Goal: Task Accomplishment & Management: Use online tool/utility

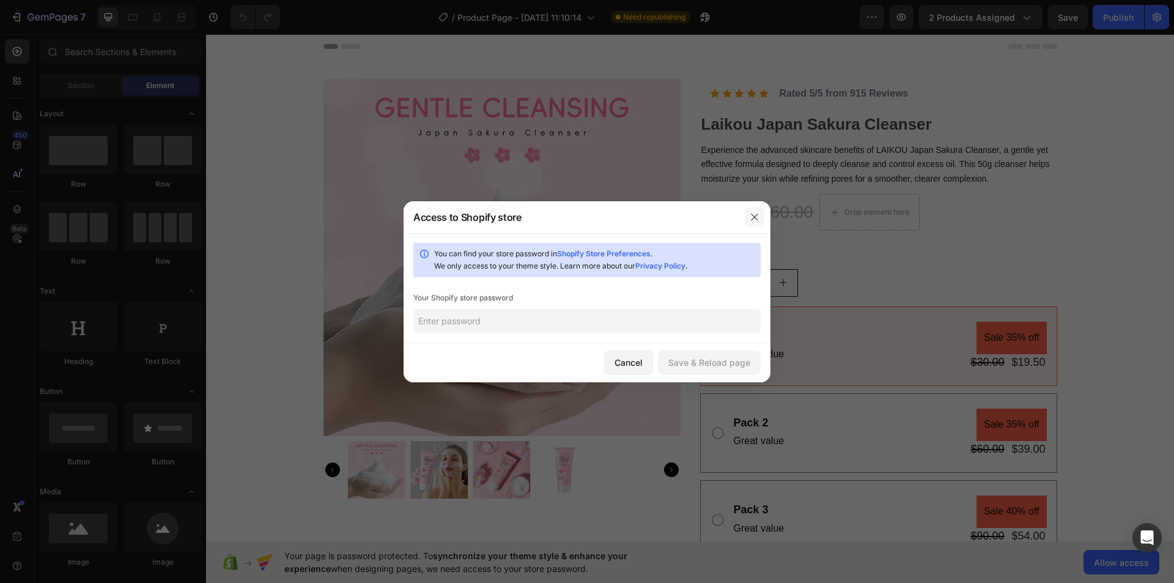
click at [752, 211] on button "button" at bounding box center [755, 217] width 20 height 20
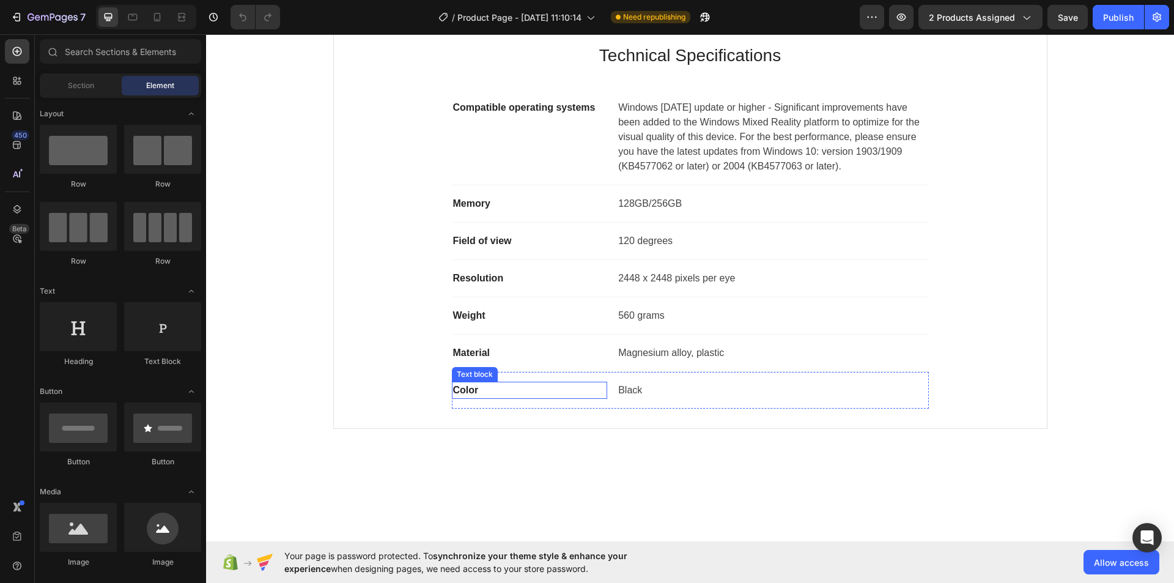
scroll to position [489, 0]
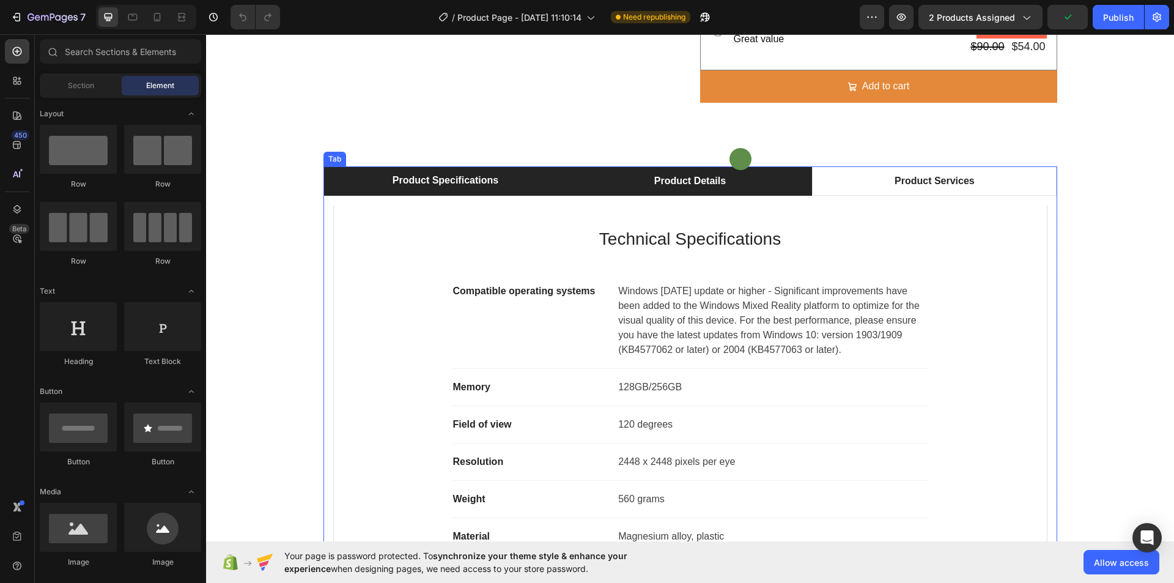
click at [652, 186] on div "Product Details" at bounding box center [689, 181] width 75 height 18
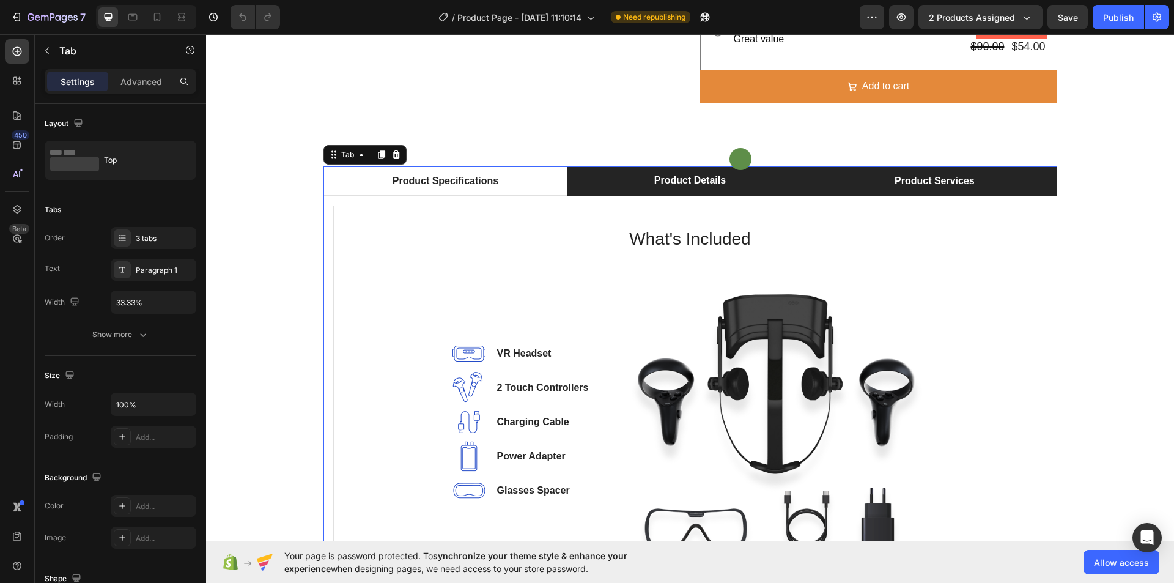
click at [893, 188] on div "Product Services" at bounding box center [935, 181] width 84 height 18
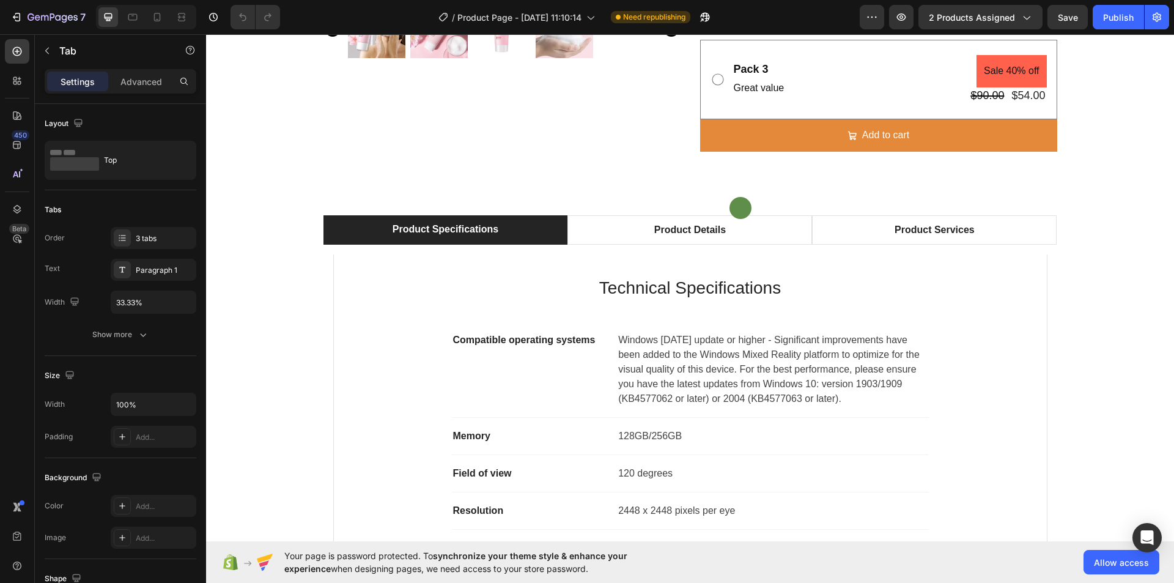
scroll to position [300, 0]
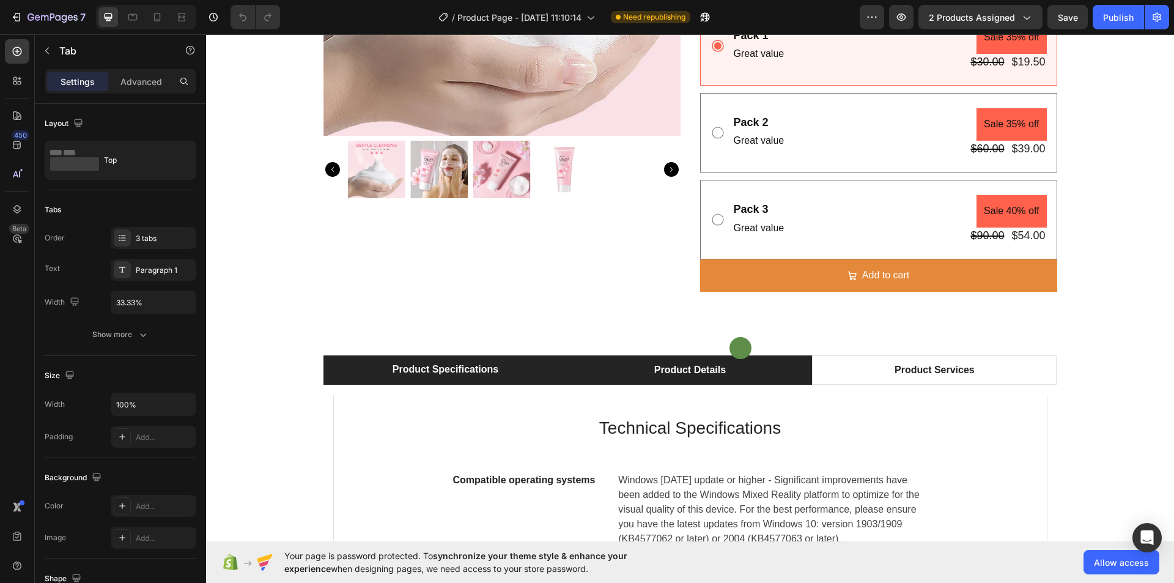
click at [687, 374] on div "Product Details" at bounding box center [689, 370] width 75 height 18
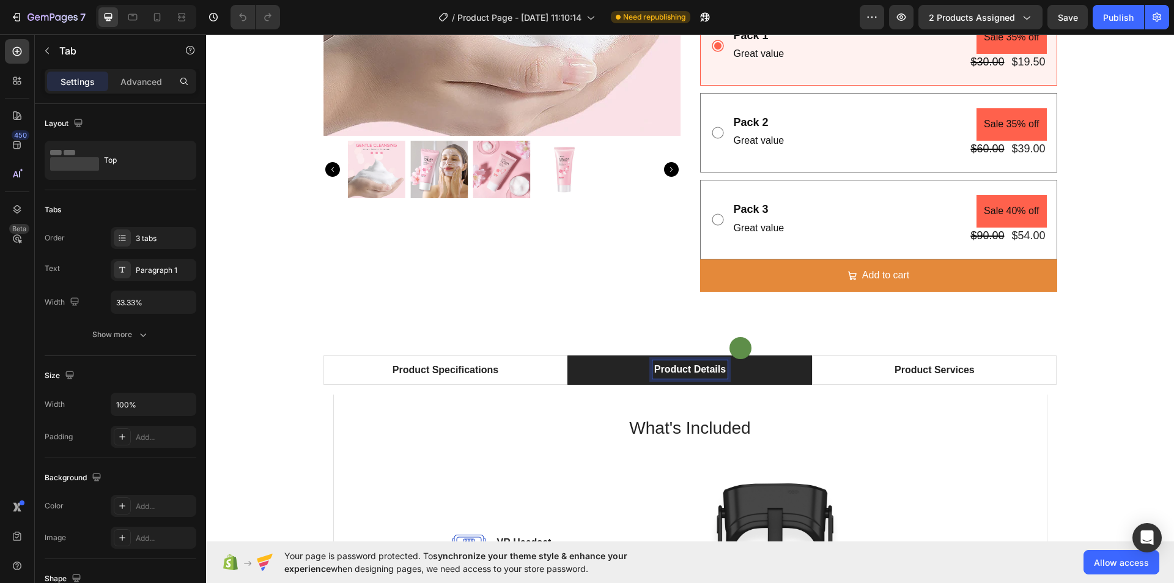
scroll to position [300, 0]
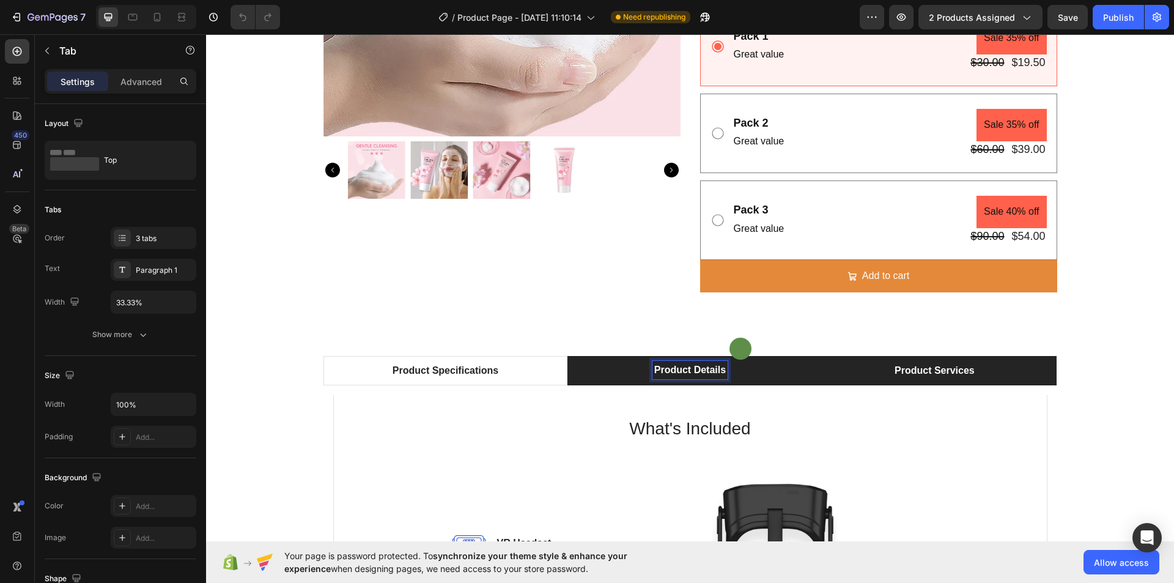
click at [885, 374] on li "Product Services" at bounding box center [934, 370] width 245 height 29
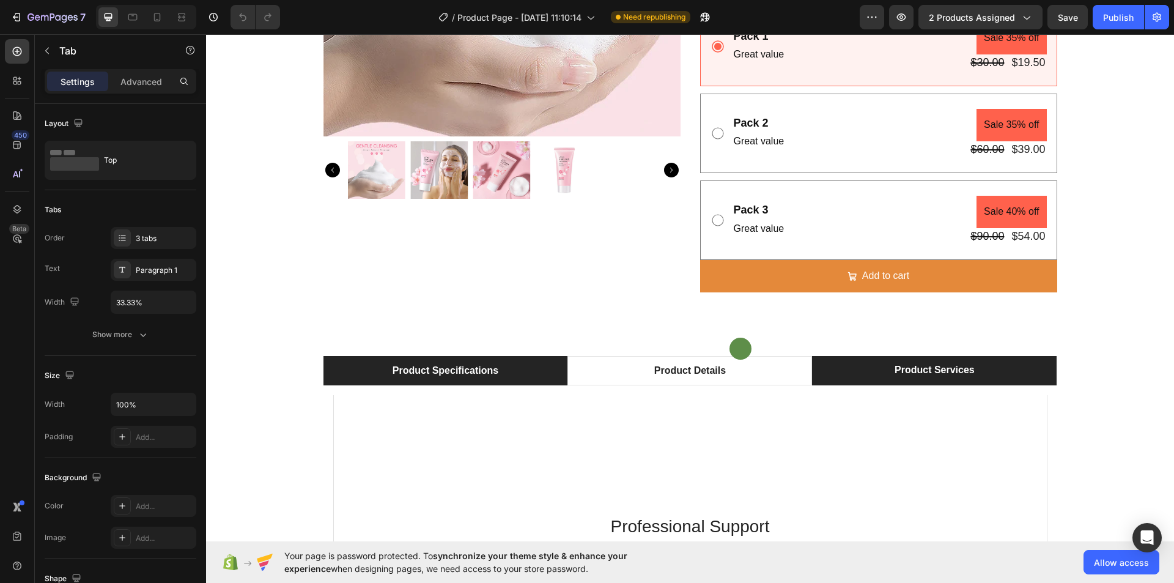
click at [495, 381] on li "Product Specifications" at bounding box center [445, 370] width 245 height 29
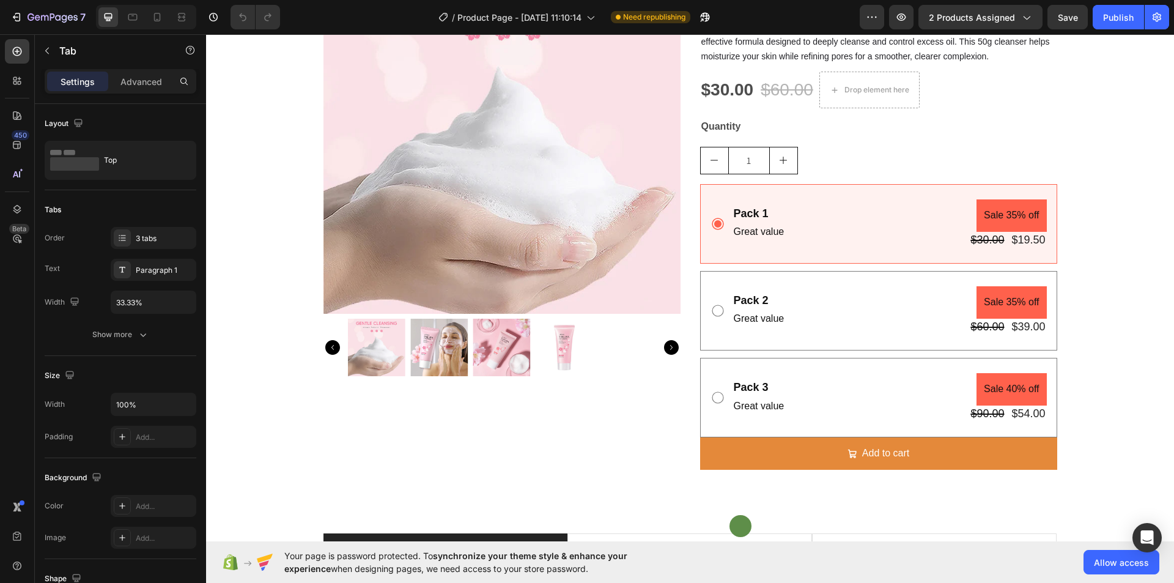
scroll to position [0, 0]
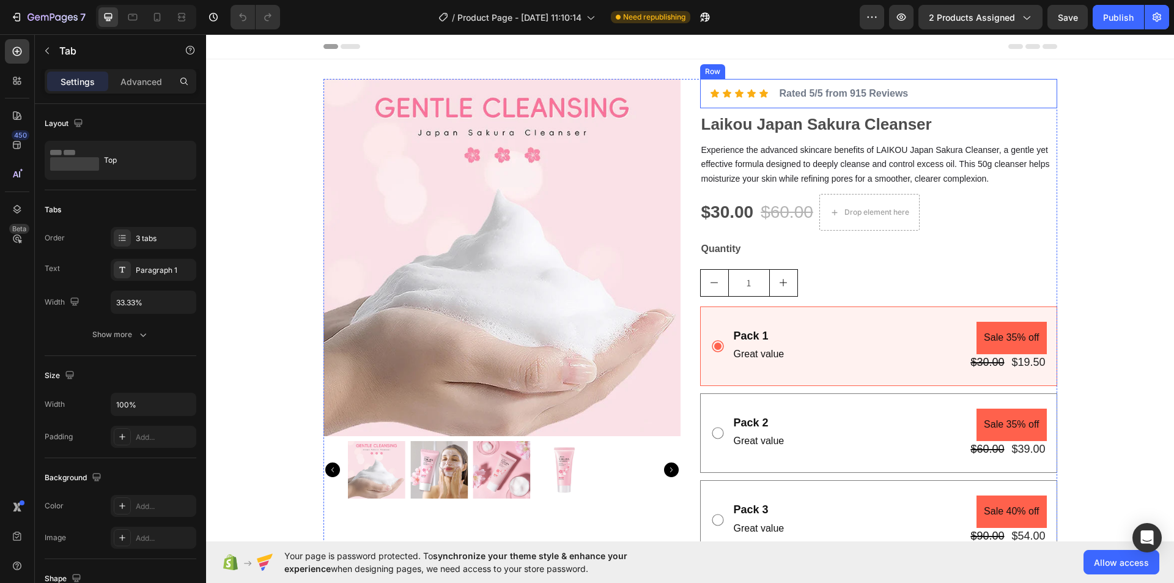
click at [967, 90] on div "Icon Icon Icon Icon Icon Icon List Row Rated 5/5 from 915 Reviews Text Block Row" at bounding box center [878, 93] width 357 height 29
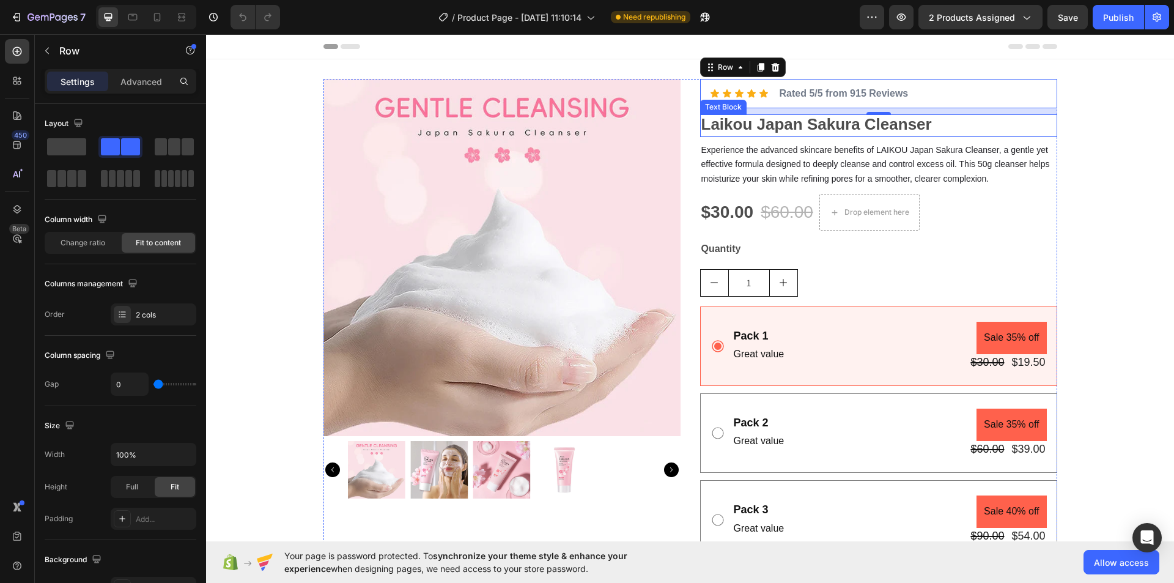
click at [938, 130] on p "Laikou Japan Sakura Cleanser" at bounding box center [878, 126] width 355 height 20
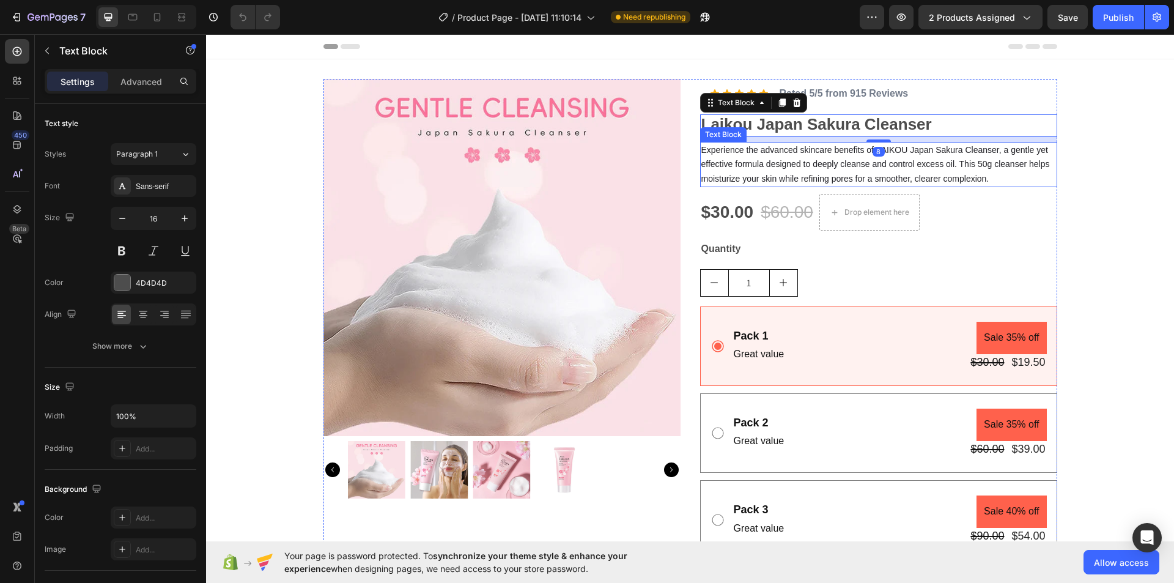
click at [999, 173] on p "Experience the advanced skincare benefits of LAIKOU Japan Sakura Cleanser, a ge…" at bounding box center [878, 164] width 355 height 43
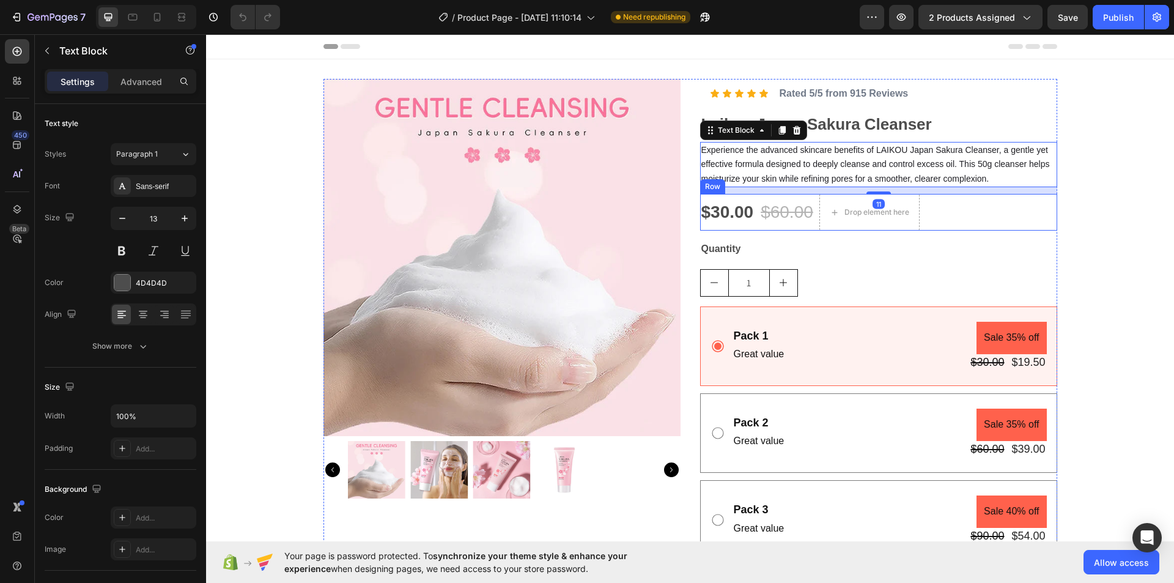
click at [948, 213] on div "$30.00 Product Price Product Price $60.00 (P) Price (P) Price Drop element here…" at bounding box center [878, 212] width 357 height 37
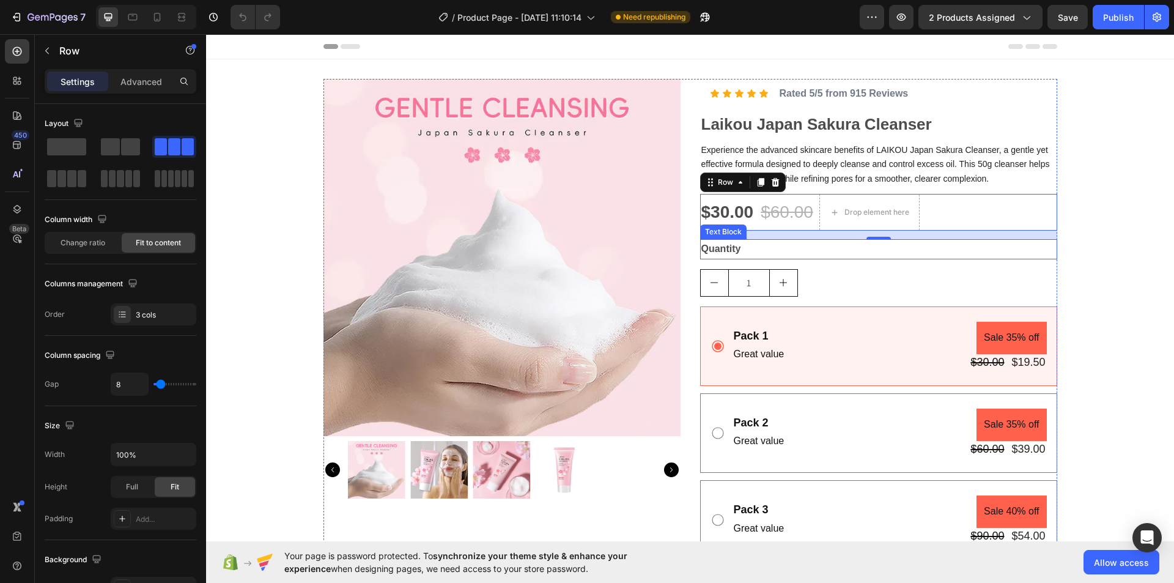
click at [741, 251] on p "Quantity" at bounding box center [878, 249] width 355 height 18
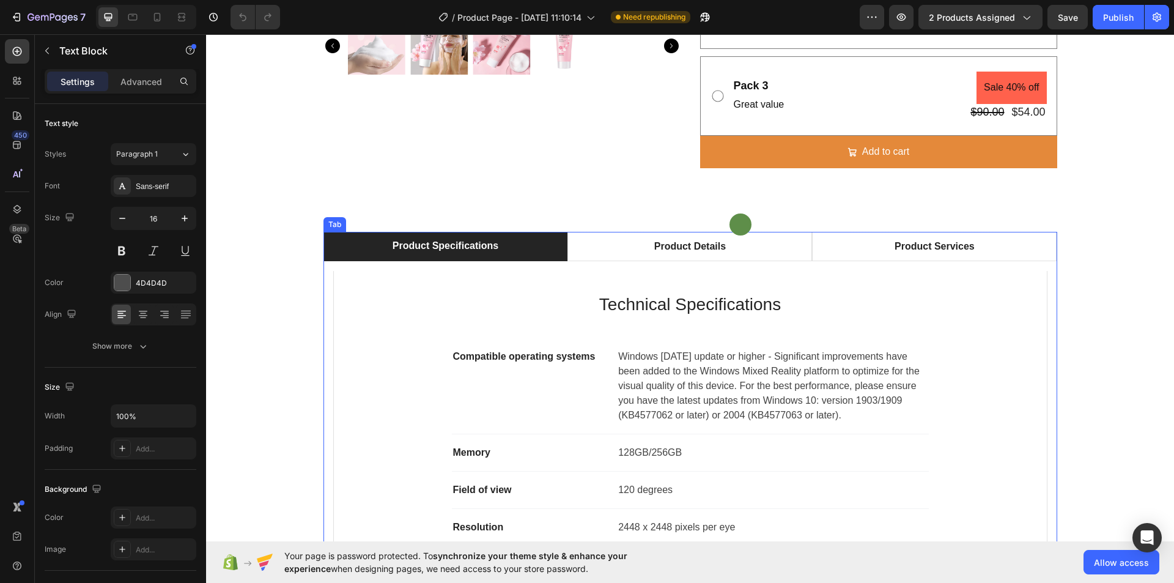
scroll to position [428, 0]
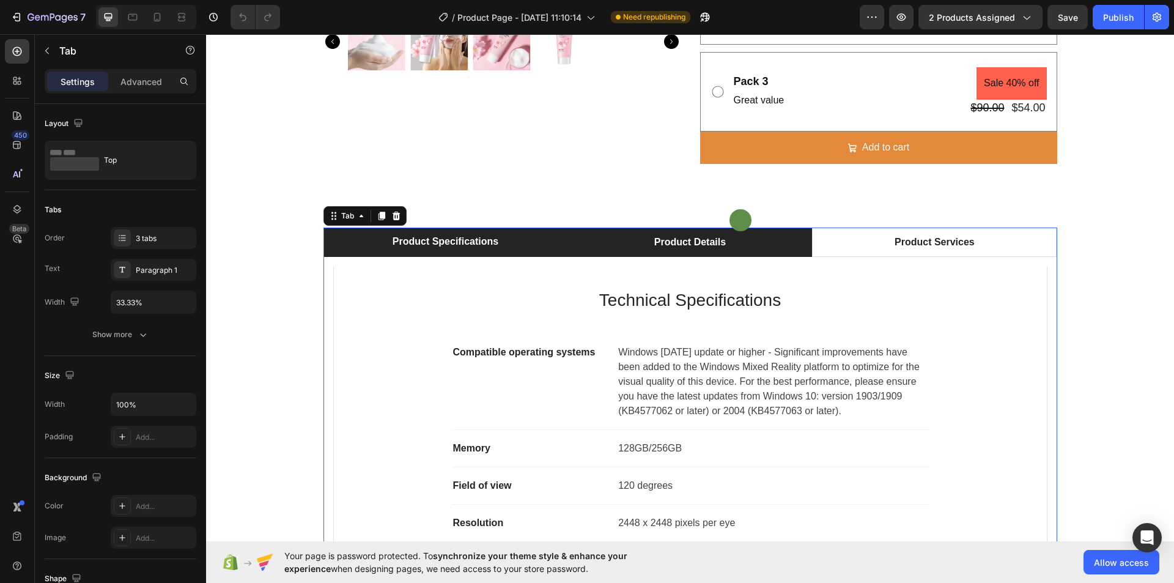
click at [692, 242] on div "Product Details" at bounding box center [689, 242] width 75 height 18
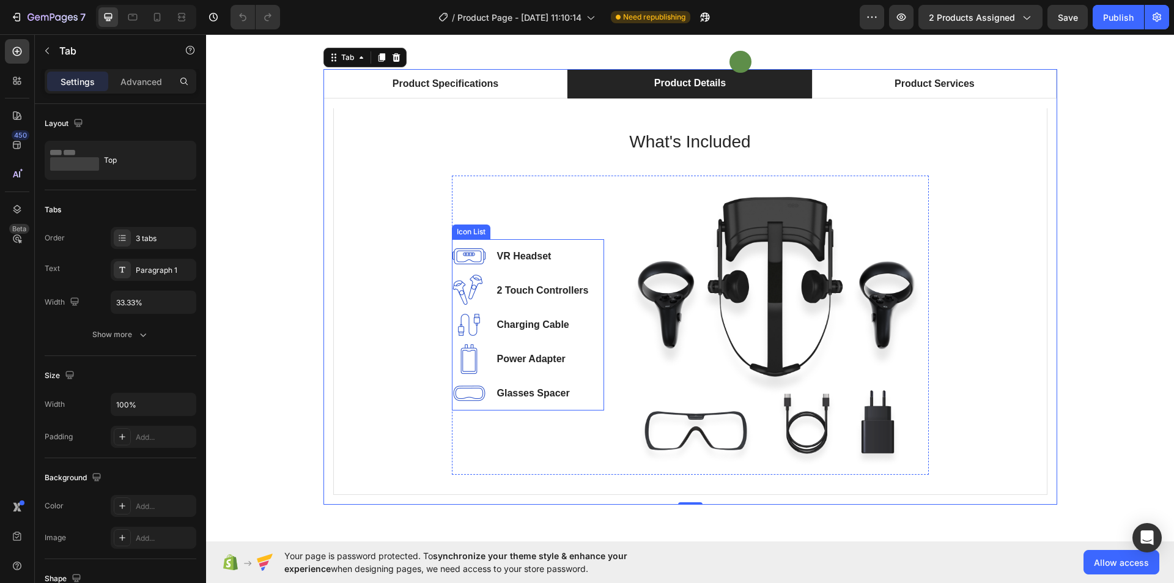
scroll to position [611, 0]
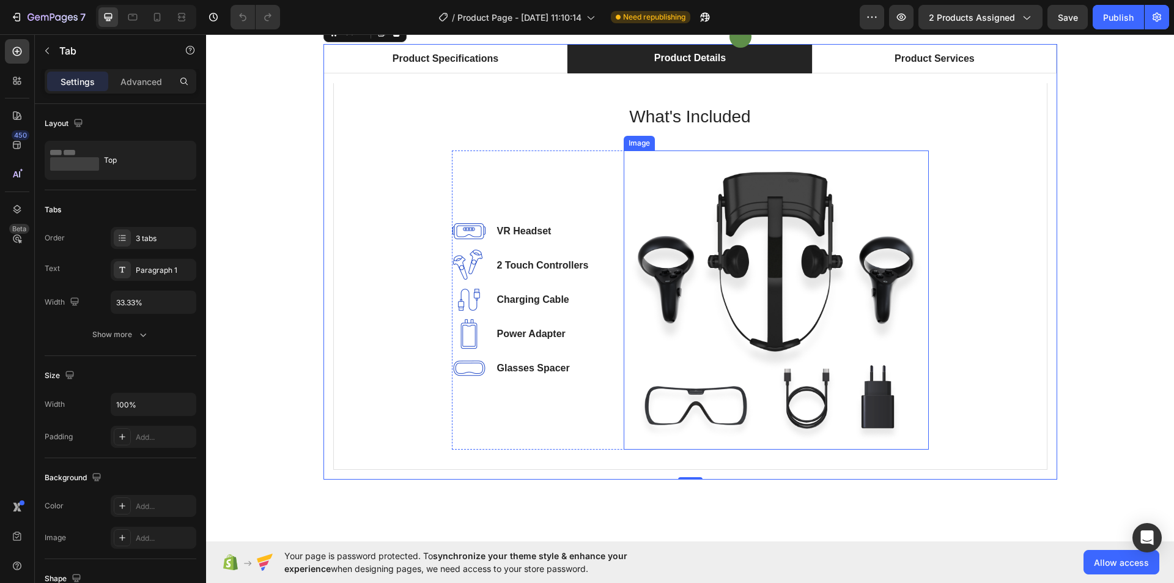
click at [736, 245] on img at bounding box center [776, 299] width 305 height 298
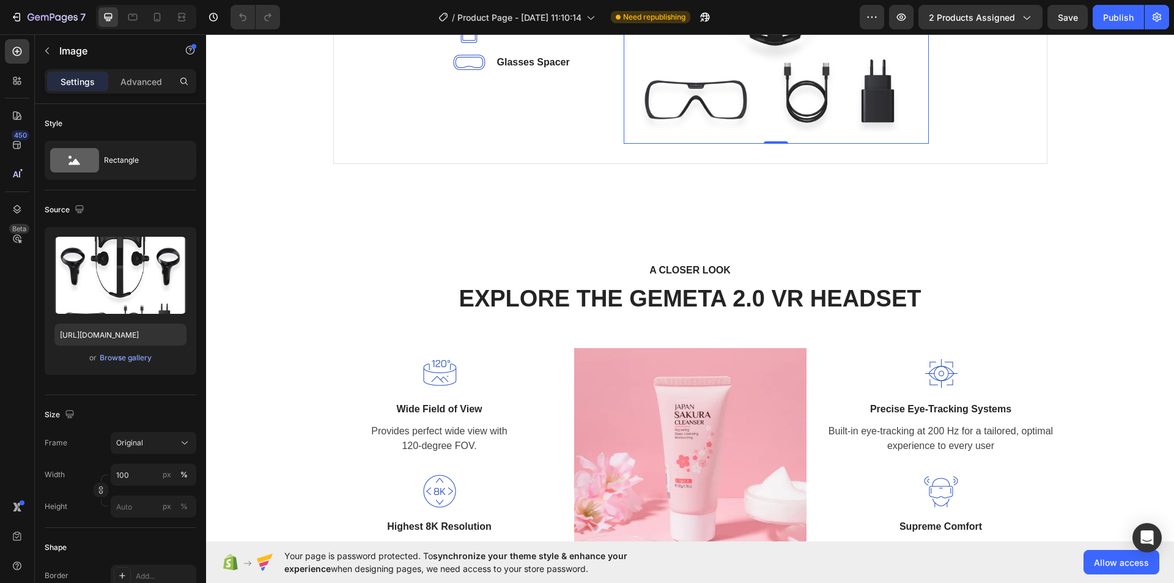
scroll to position [734, 0]
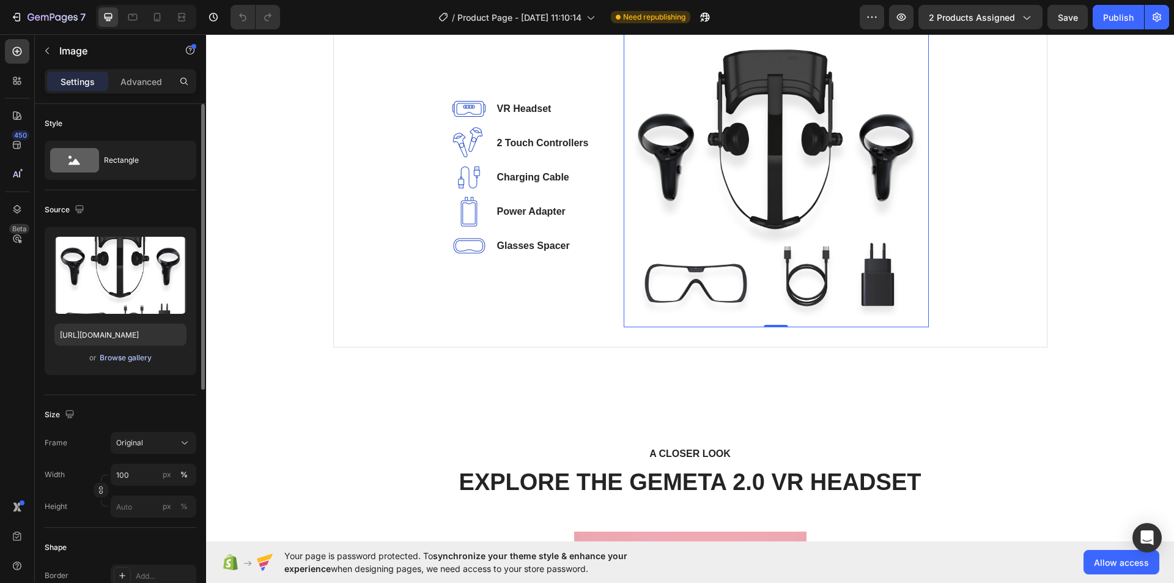
click at [141, 353] on div "Browse gallery" at bounding box center [126, 357] width 52 height 11
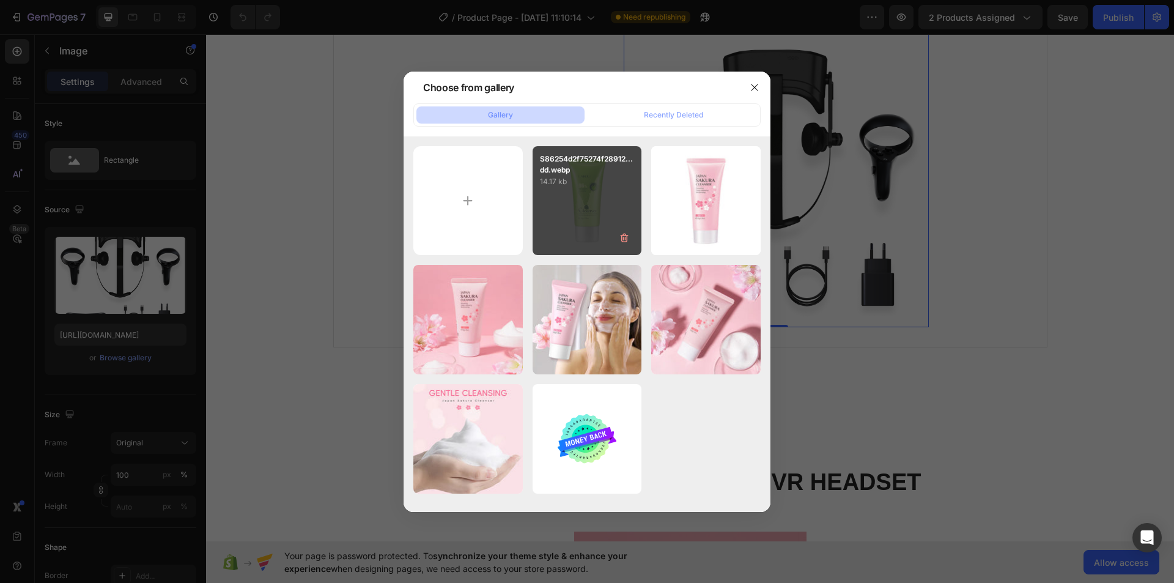
click at [600, 204] on div "S86254d2f75274f28912...dd.webp 14.17 kb" at bounding box center [587, 200] width 109 height 109
type input "[URL][DOMAIN_NAME]"
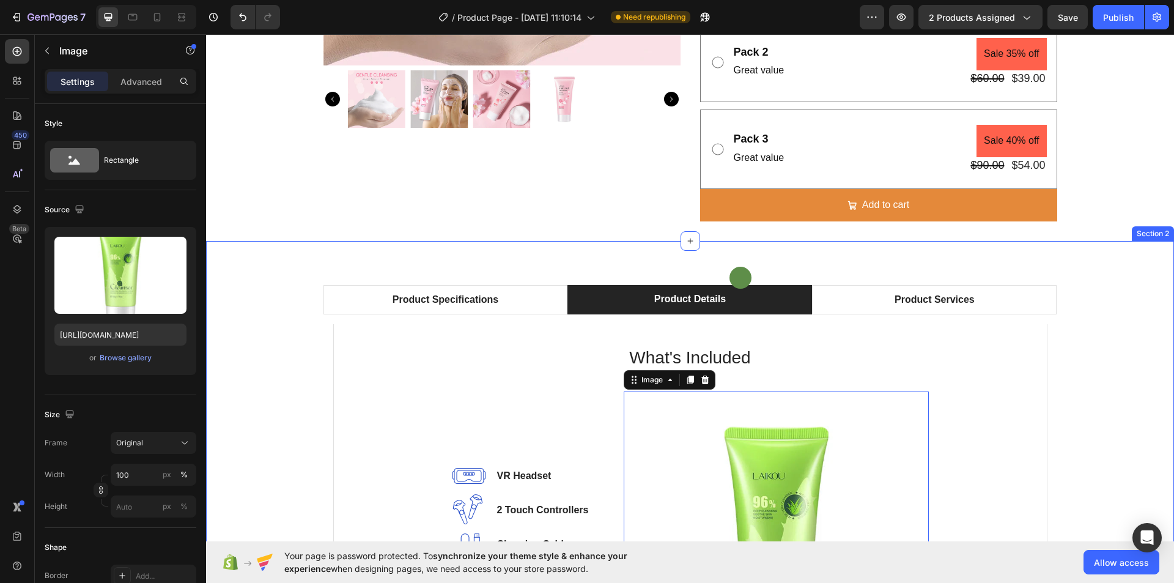
scroll to position [493, 0]
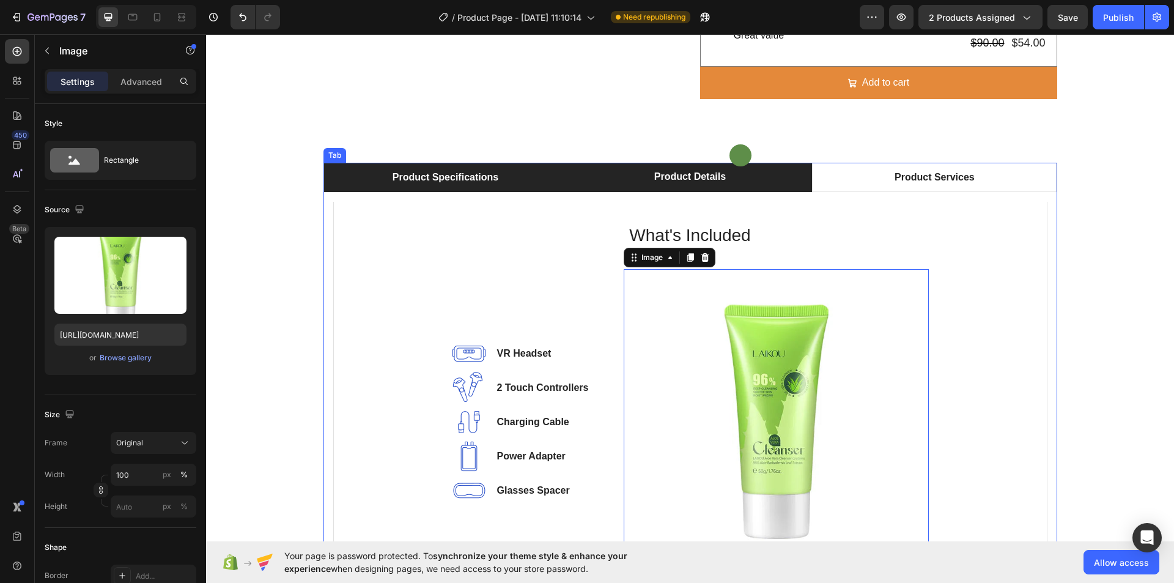
click at [470, 184] on div "Product Specifications" at bounding box center [445, 177] width 109 height 18
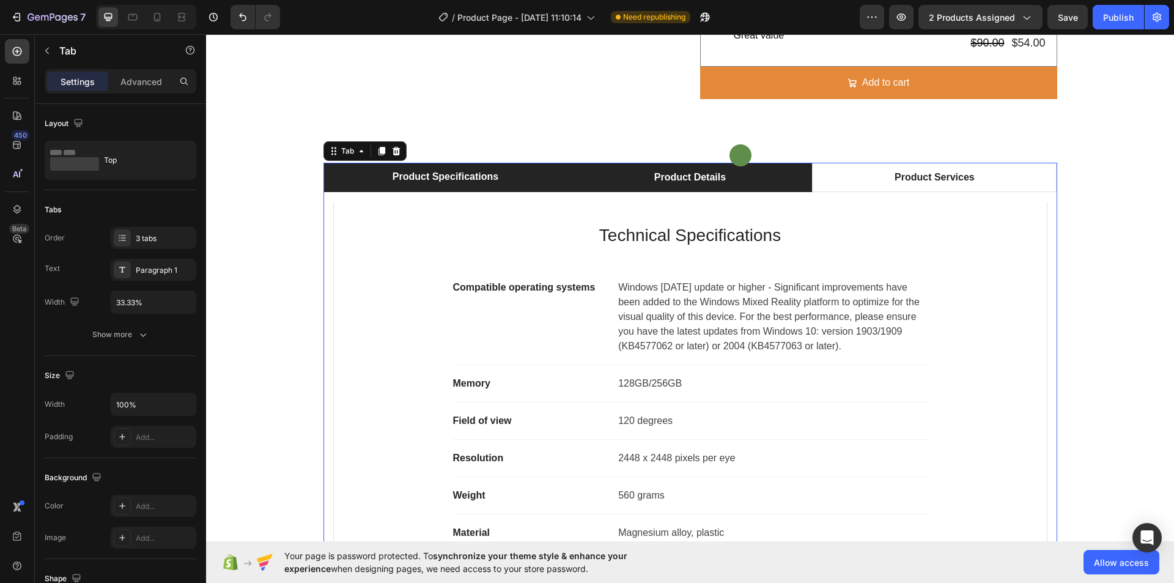
click at [652, 185] on div "Product Details" at bounding box center [689, 177] width 75 height 18
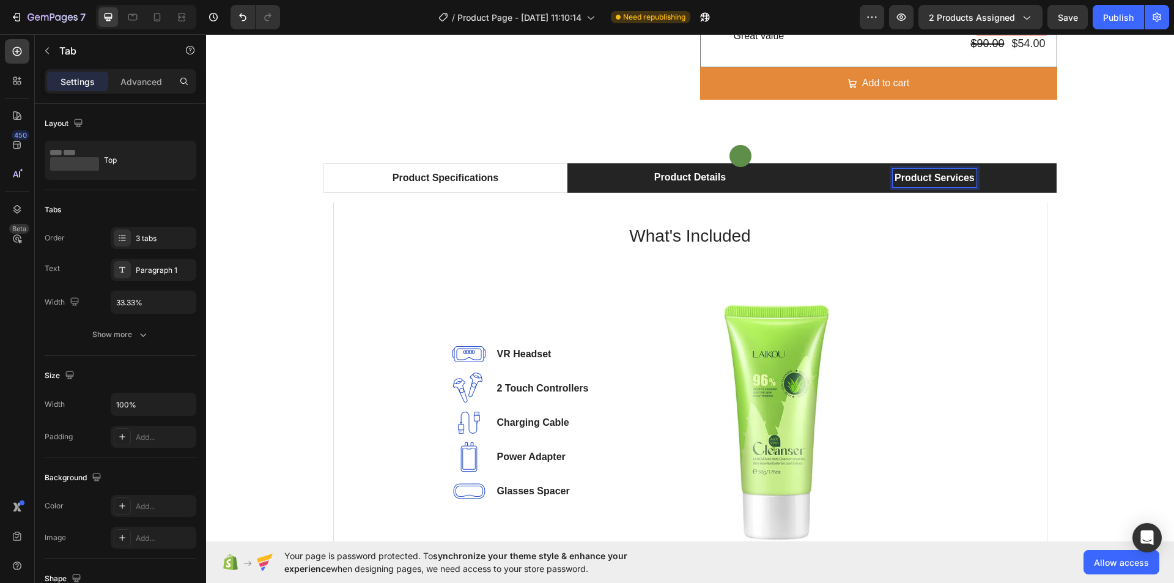
click at [907, 181] on p "Product Services" at bounding box center [935, 178] width 80 height 15
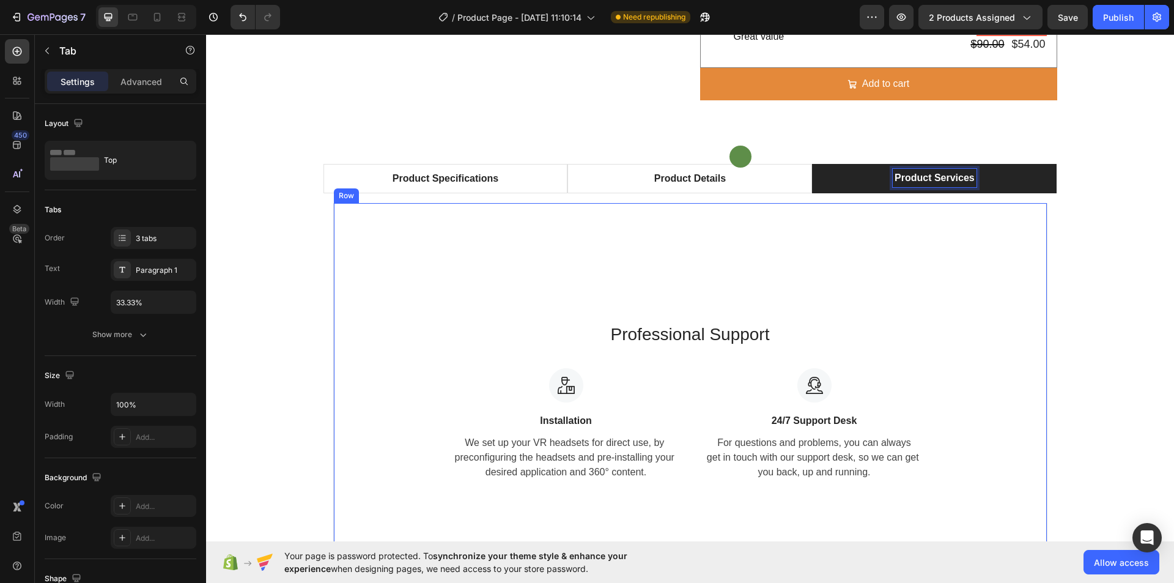
scroll to position [736, 0]
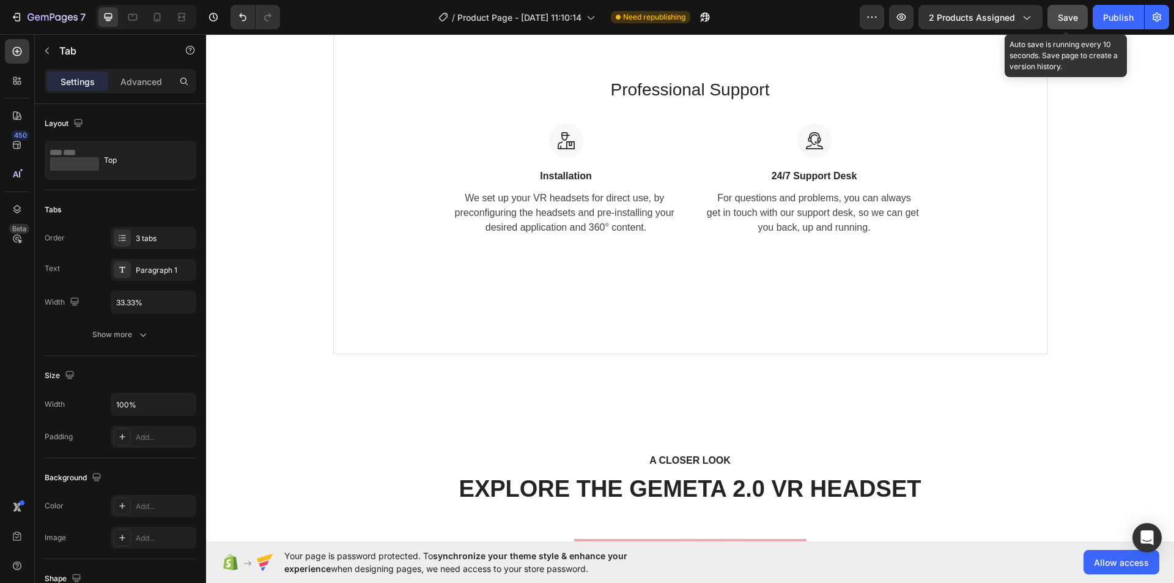
click at [1053, 17] on button "Save" at bounding box center [1067, 17] width 40 height 24
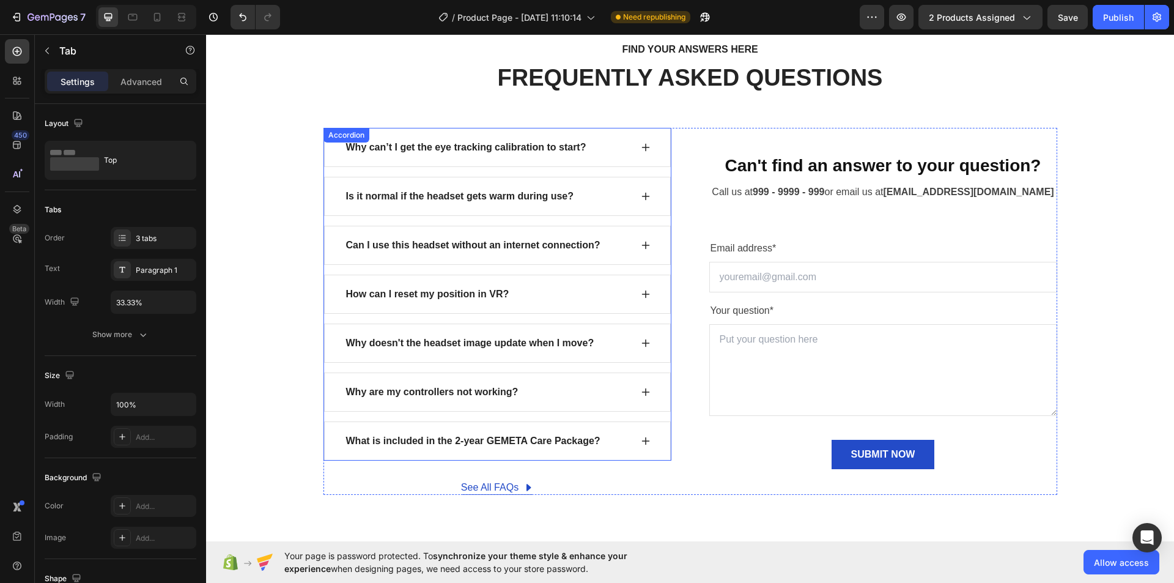
scroll to position [5289, 0]
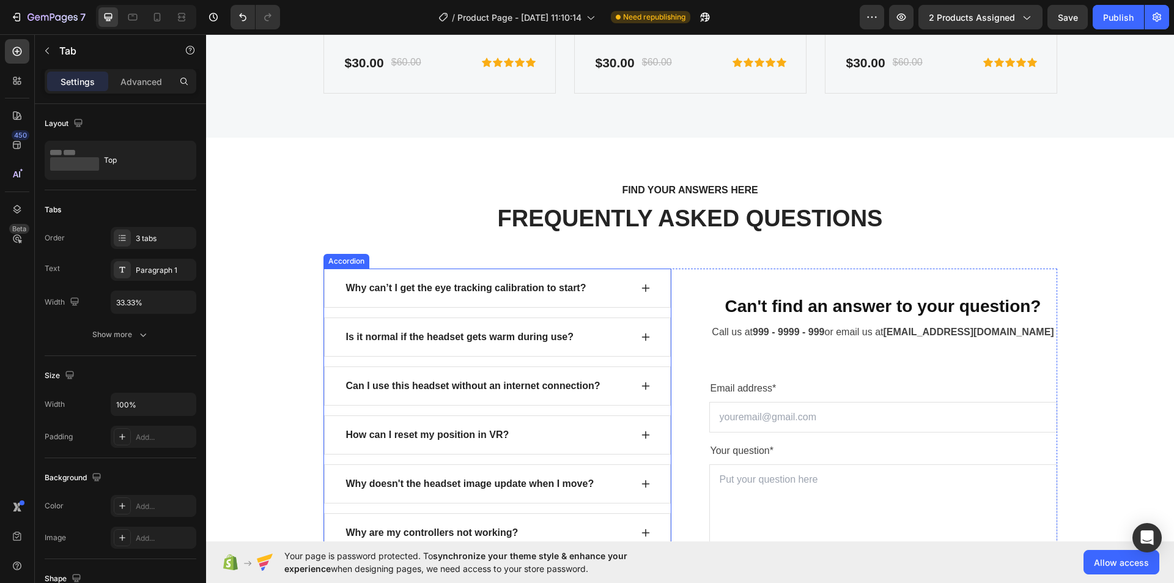
click at [327, 272] on div "Why can’t I get the eye tracking calibration to start?" at bounding box center [497, 287] width 347 height 39
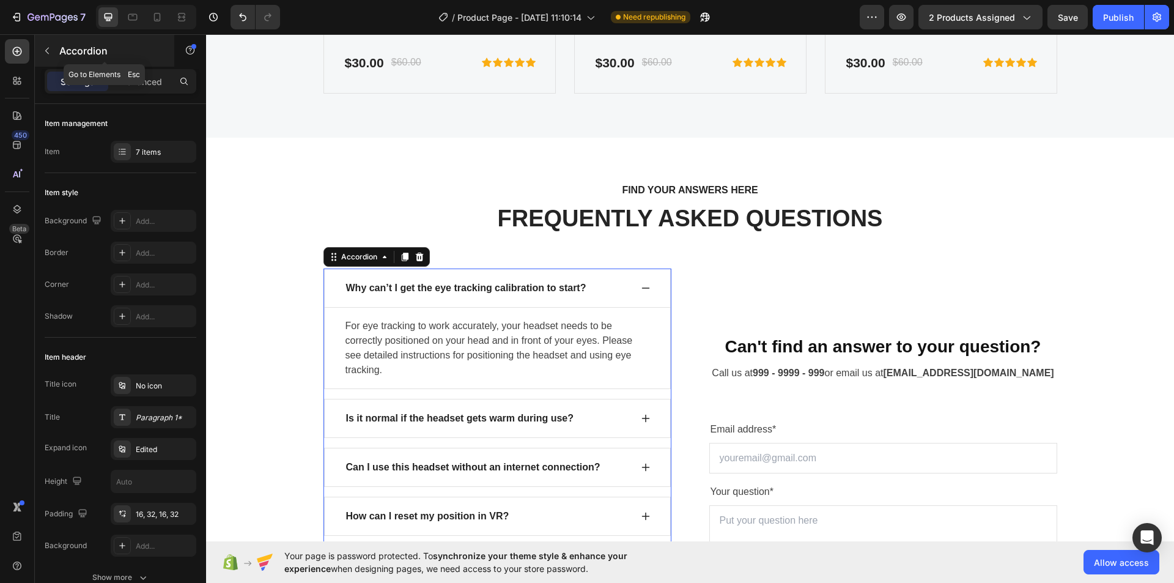
click at [46, 47] on icon "button" at bounding box center [47, 51] width 10 height 10
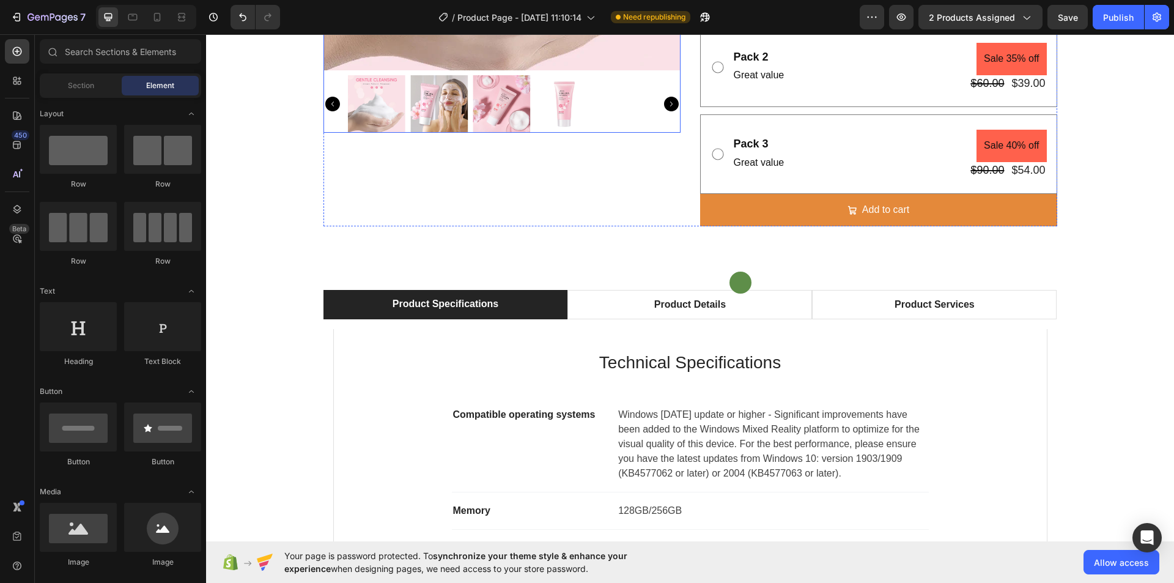
scroll to position [367, 0]
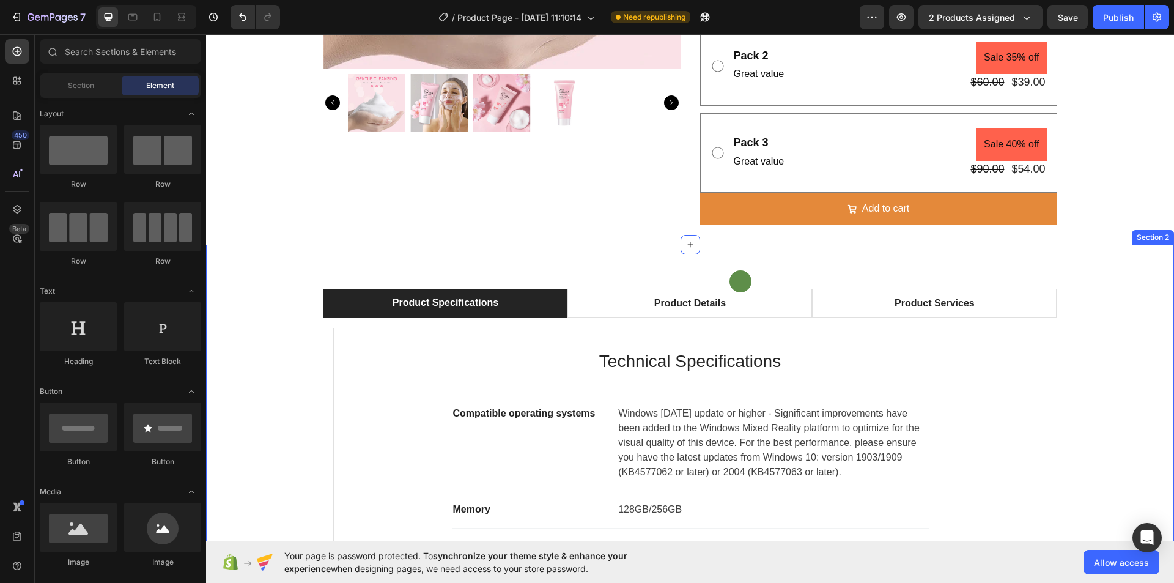
click at [481, 254] on div "Text Block Row Product Specifications Product Details Product Services Technica…" at bounding box center [690, 517] width 968 height 544
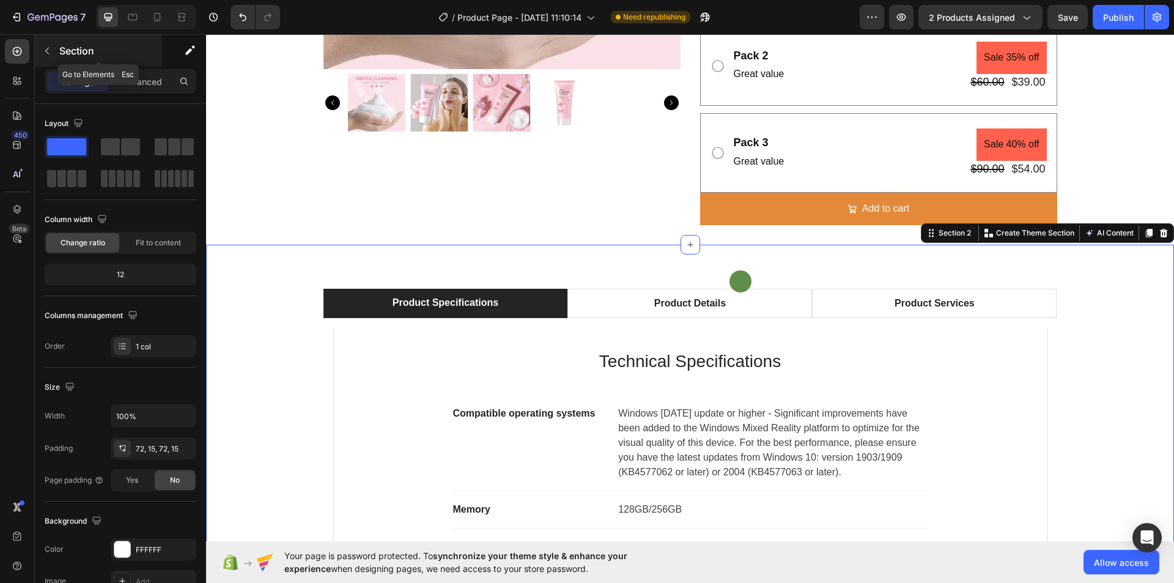
click at [47, 50] on icon "button" at bounding box center [47, 51] width 10 height 10
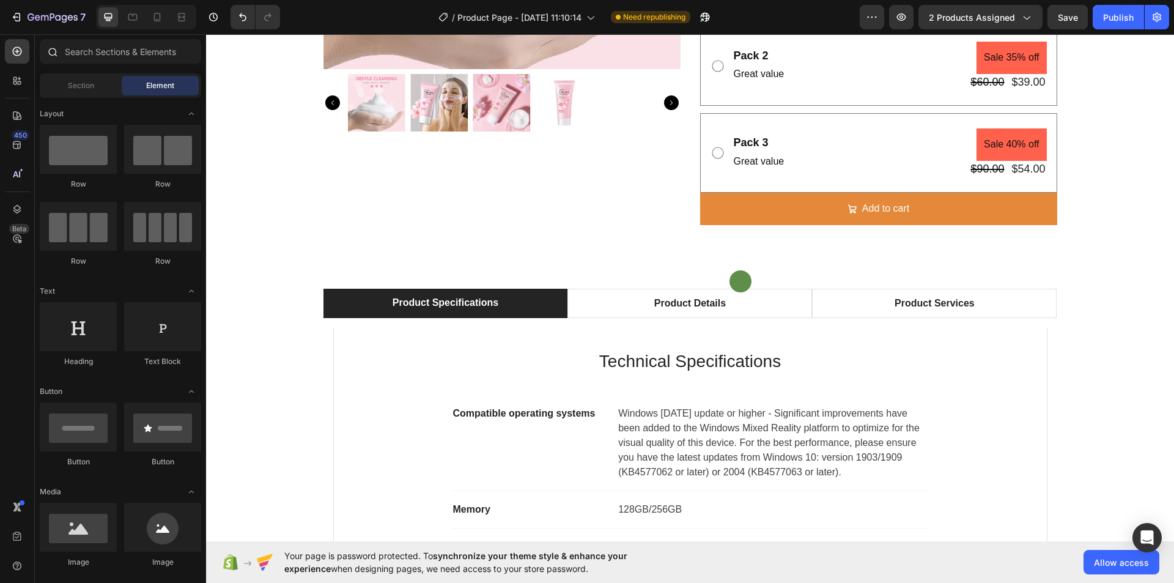
click at [59, 50] on div at bounding box center [52, 51] width 24 height 24
click at [73, 50] on input "text" at bounding box center [120, 51] width 161 height 24
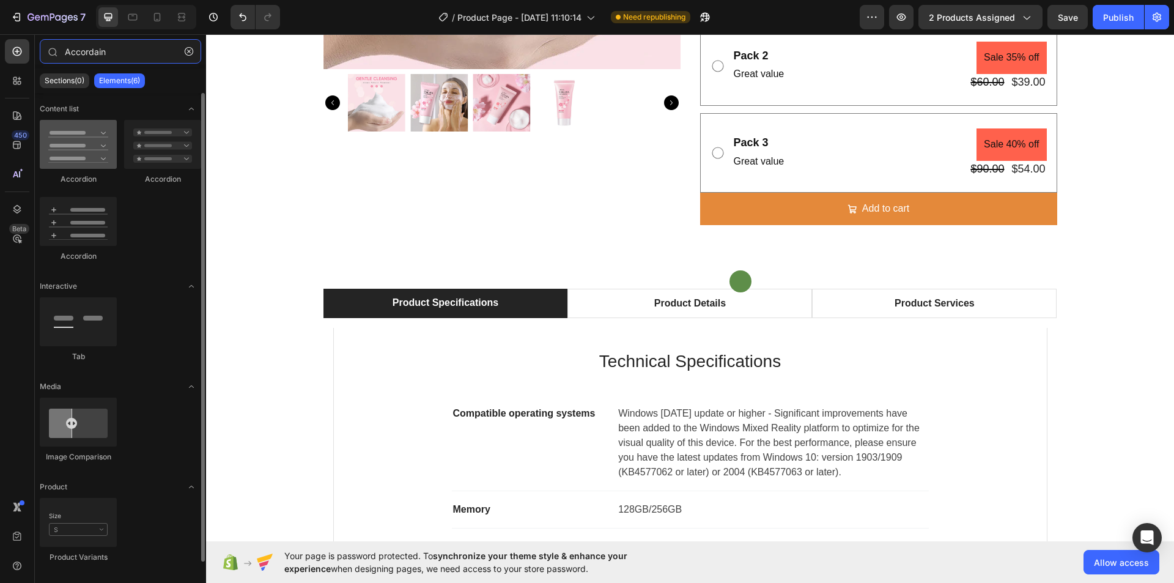
type input "Accordain"
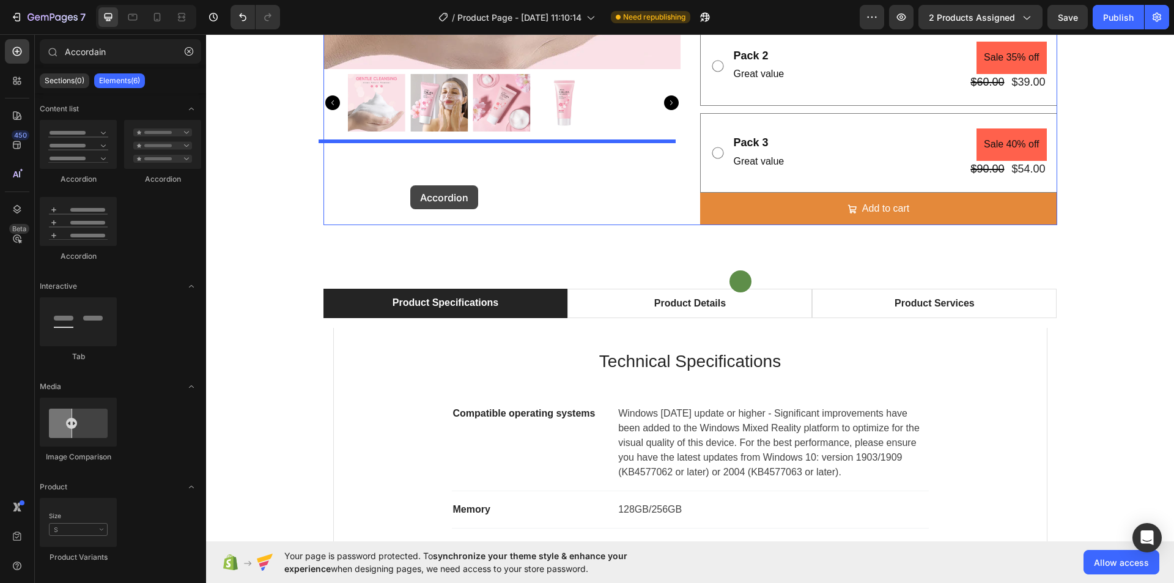
drag, startPoint x: 283, startPoint y: 179, endPoint x: 410, endPoint y: 185, distance: 128.0
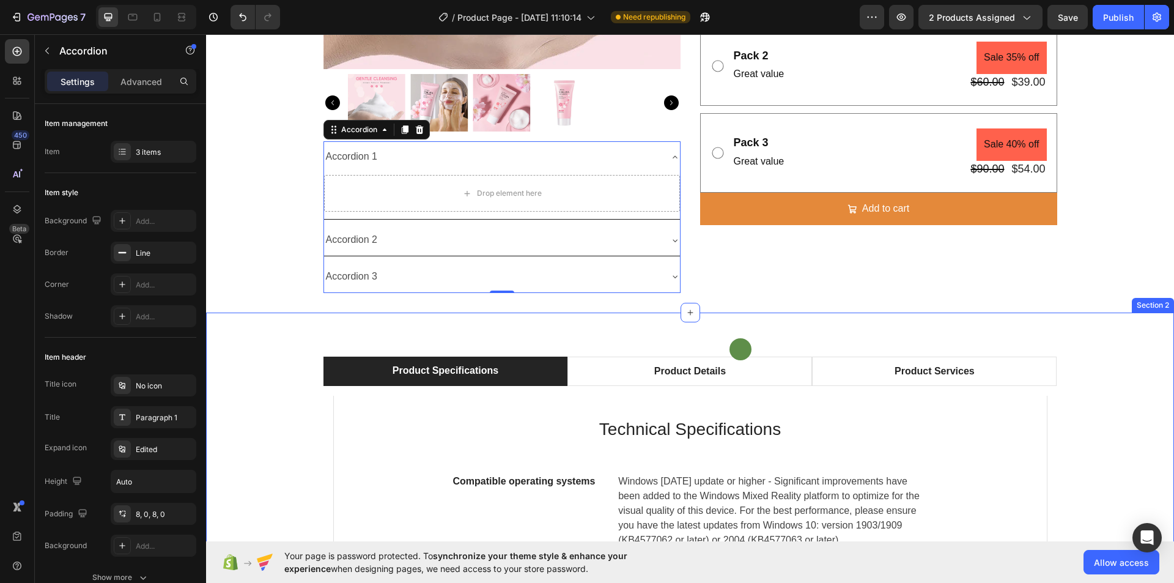
click at [1119, 336] on div "Text Block Row Product Specifications Product Details Product Services Technica…" at bounding box center [690, 584] width 968 height 544
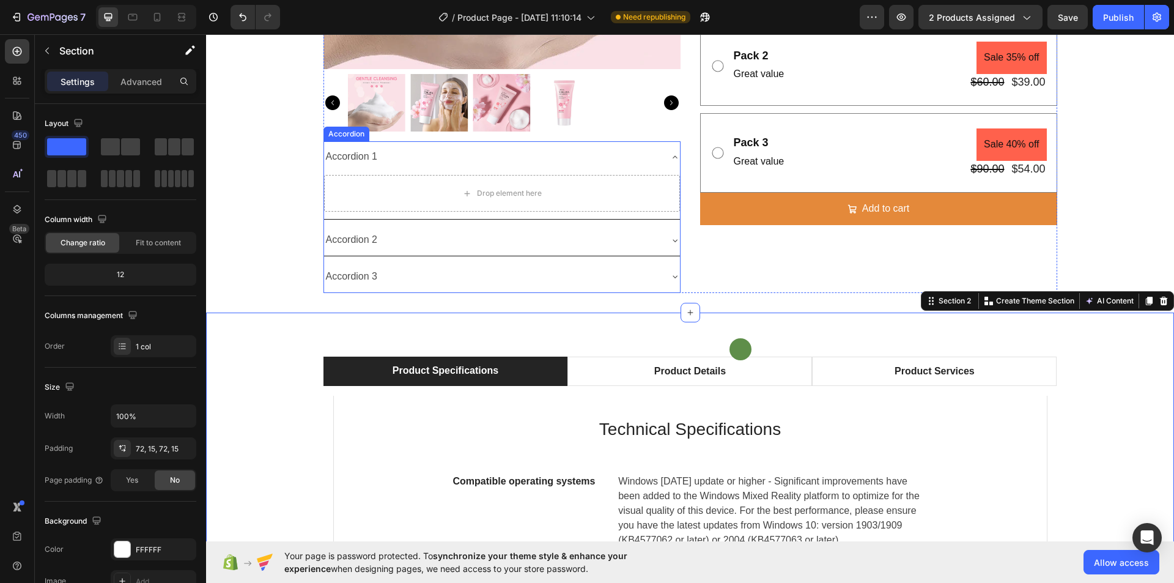
click at [404, 155] on div "Accordion 1" at bounding box center [492, 156] width 336 height 21
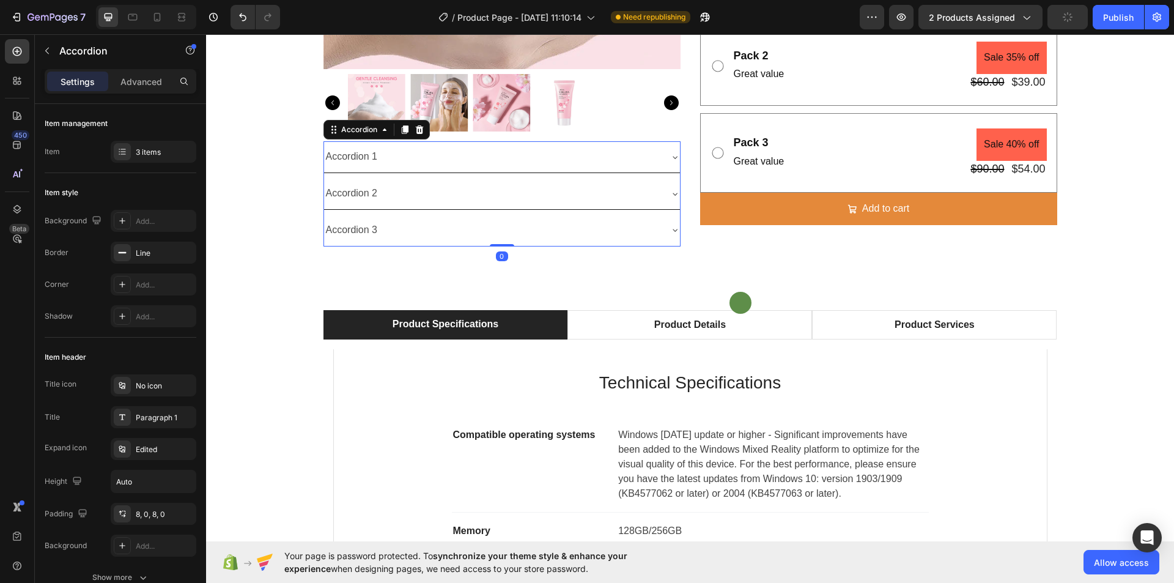
click at [424, 158] on div "Accordion 1" at bounding box center [492, 156] width 336 height 21
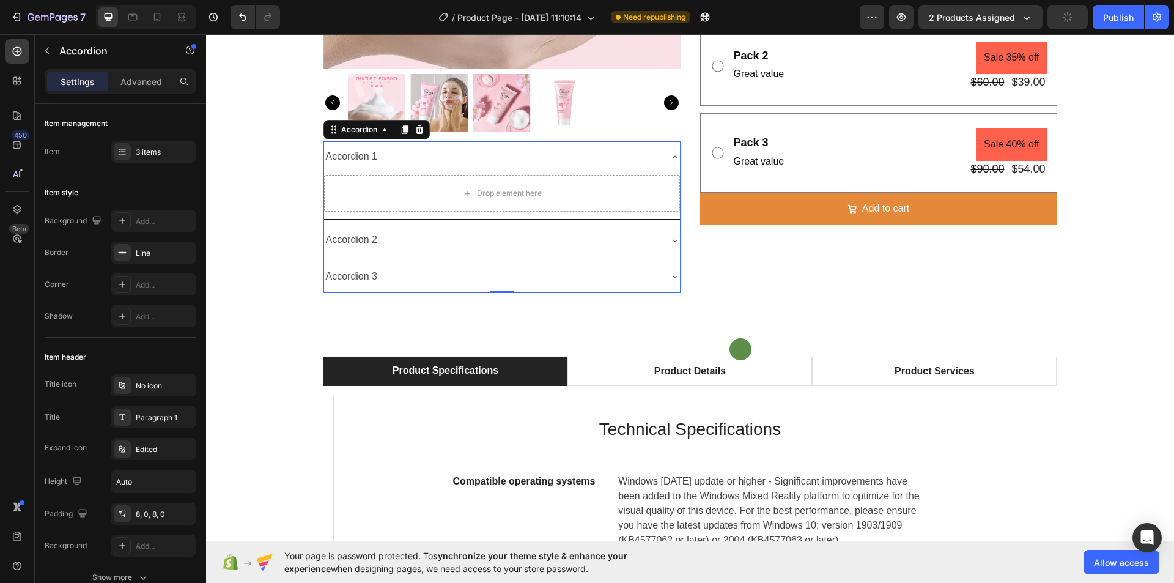
click at [421, 158] on div "Accordion 1" at bounding box center [492, 156] width 336 height 21
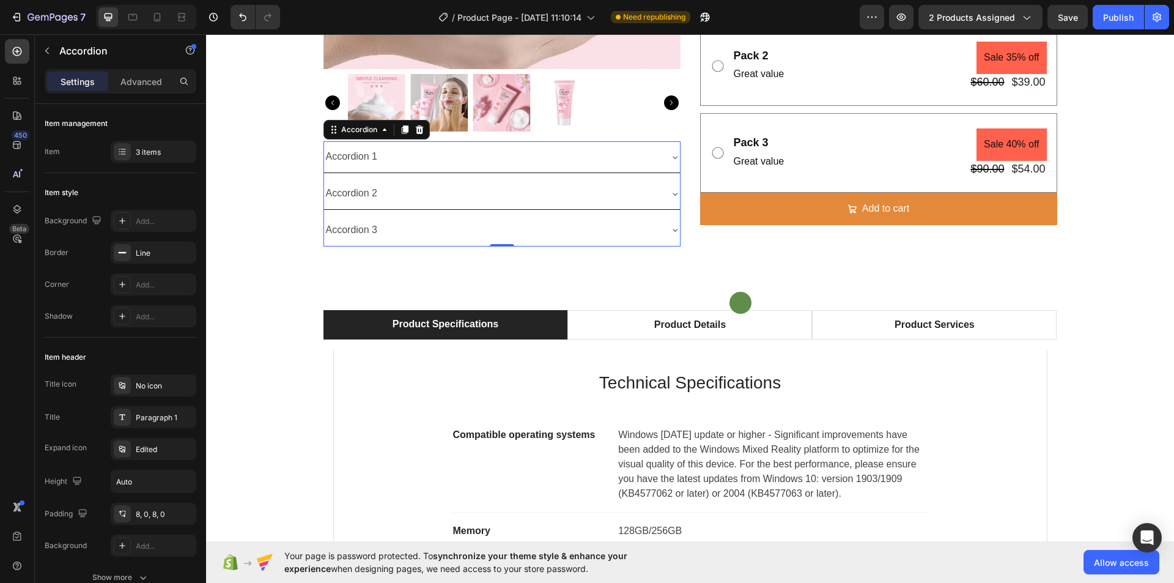
click at [350, 154] on div "Accordion 1" at bounding box center [352, 156] width 56 height 21
click at [350, 154] on p "Accordion 1" at bounding box center [352, 157] width 52 height 18
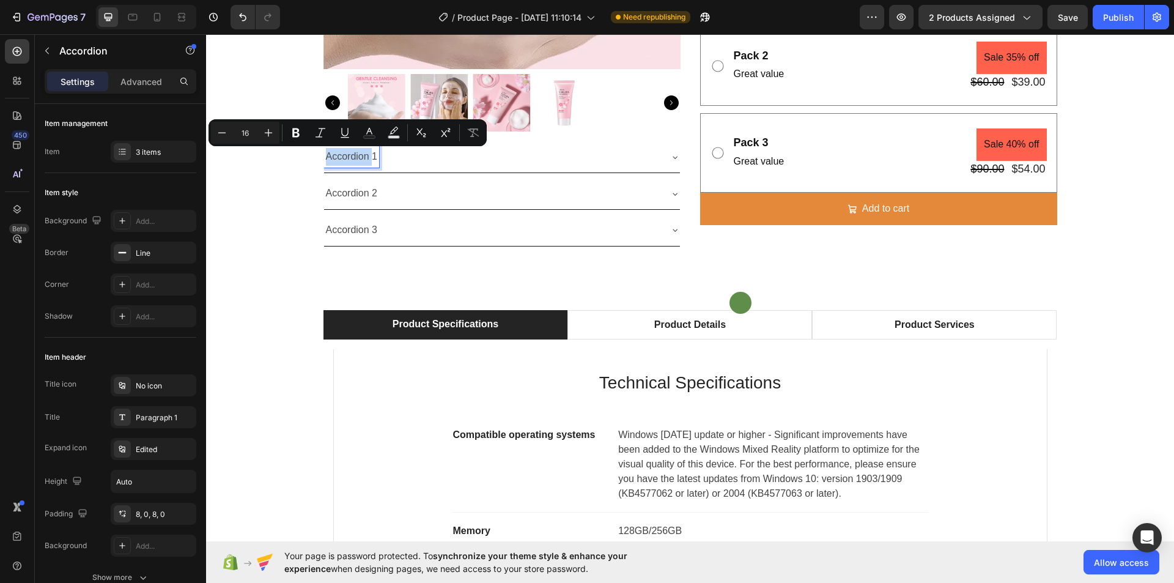
click at [356, 155] on p "Accordion 1" at bounding box center [352, 157] width 52 height 18
drag, startPoint x: 372, startPoint y: 157, endPoint x: 323, endPoint y: 160, distance: 49.6
click at [326, 160] on p "Accordion 1" at bounding box center [352, 157] width 52 height 18
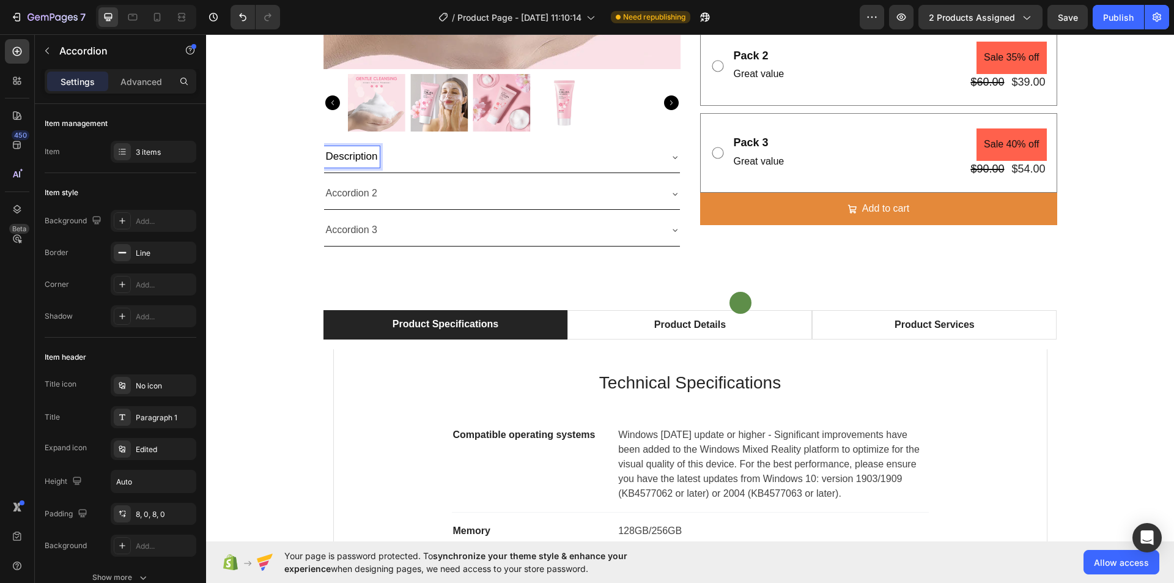
click at [360, 157] on span "Description" at bounding box center [352, 156] width 52 height 12
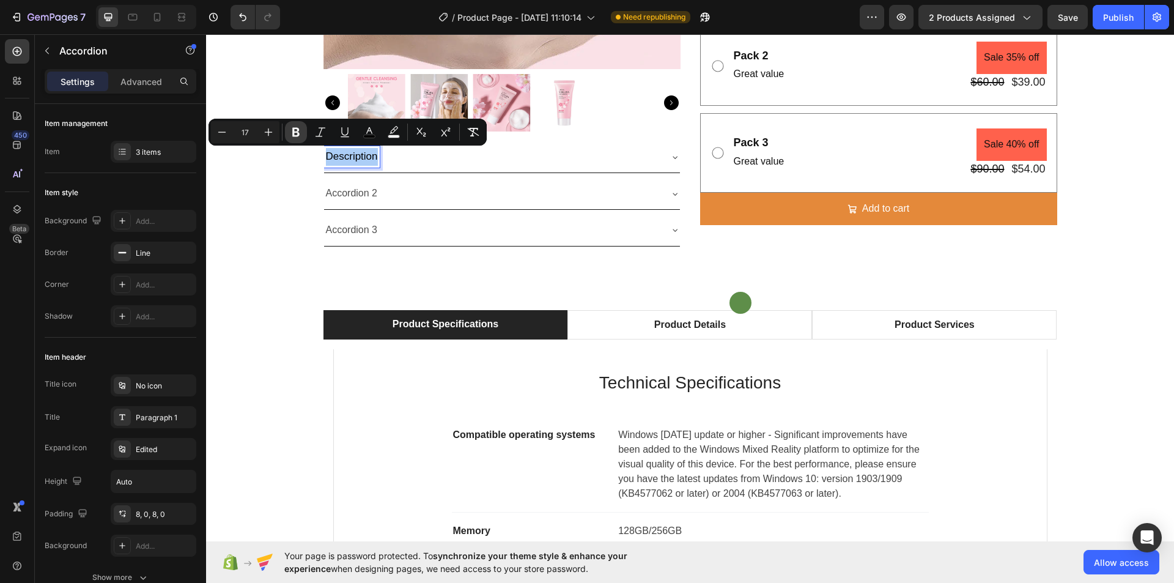
click at [300, 131] on icon "Editor contextual toolbar" at bounding box center [296, 132] width 12 height 12
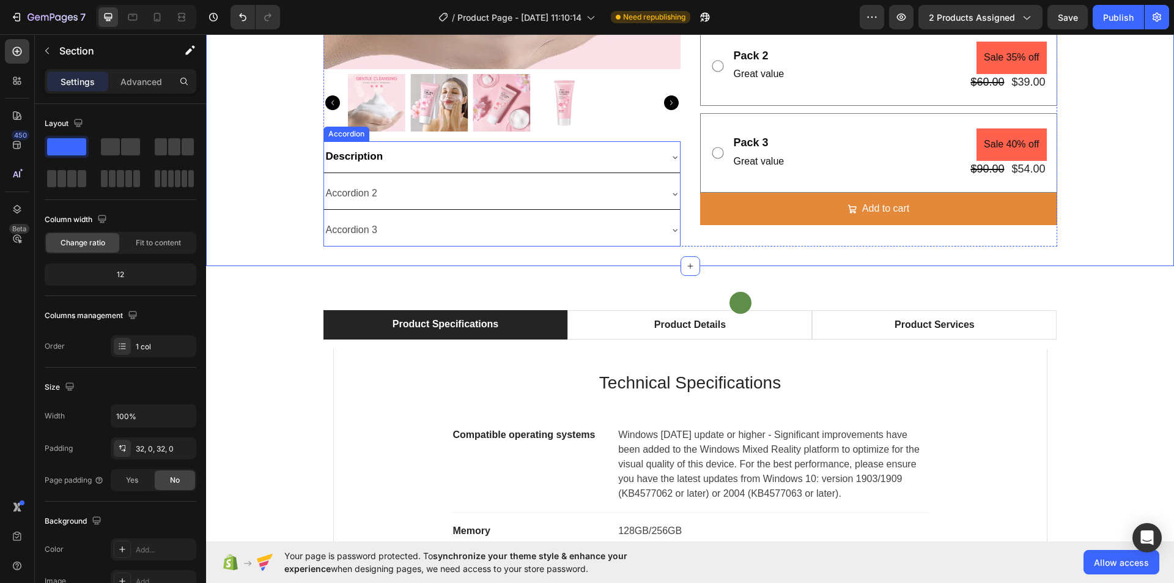
click at [404, 190] on div "Accordion 2" at bounding box center [492, 193] width 336 height 21
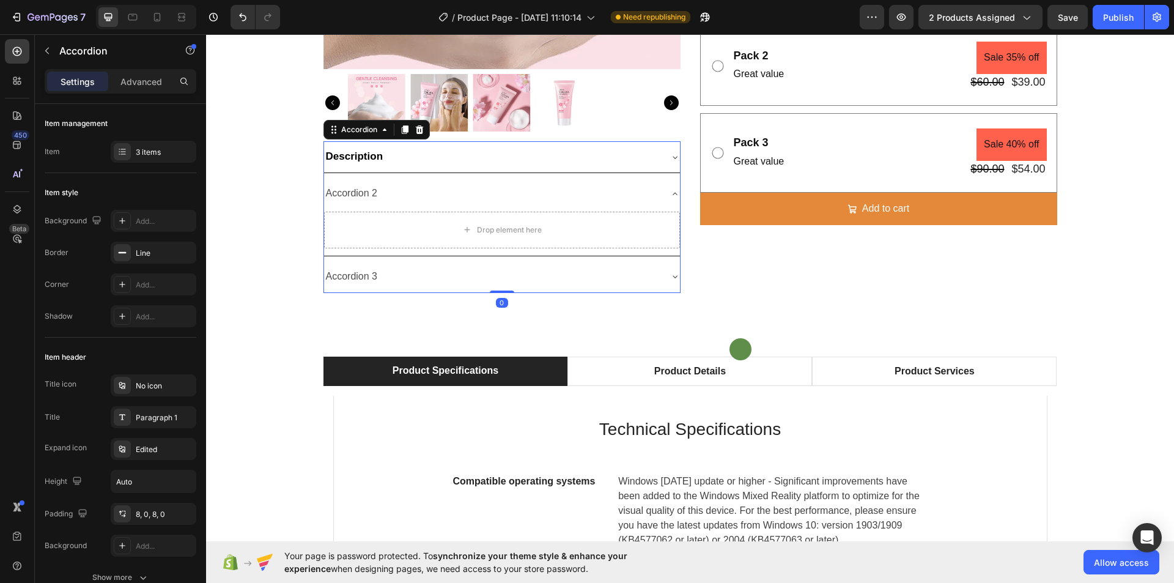
click at [406, 191] on div "Accordion 2" at bounding box center [492, 193] width 336 height 21
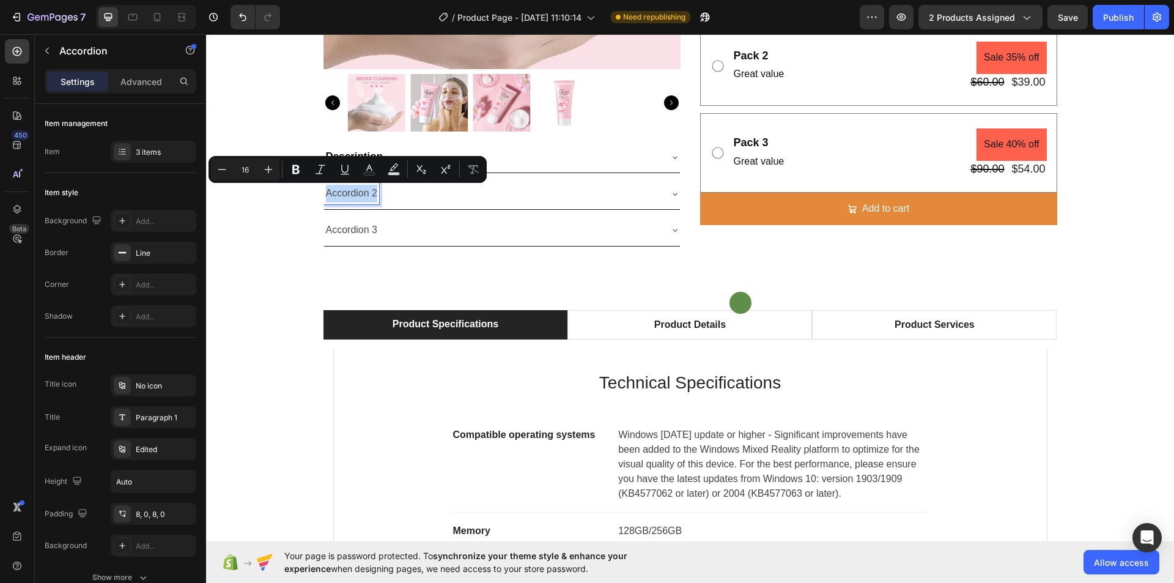
drag, startPoint x: 372, startPoint y: 193, endPoint x: 320, endPoint y: 191, distance: 51.4
click at [324, 191] on div "Accordion 2" at bounding box center [352, 193] width 56 height 21
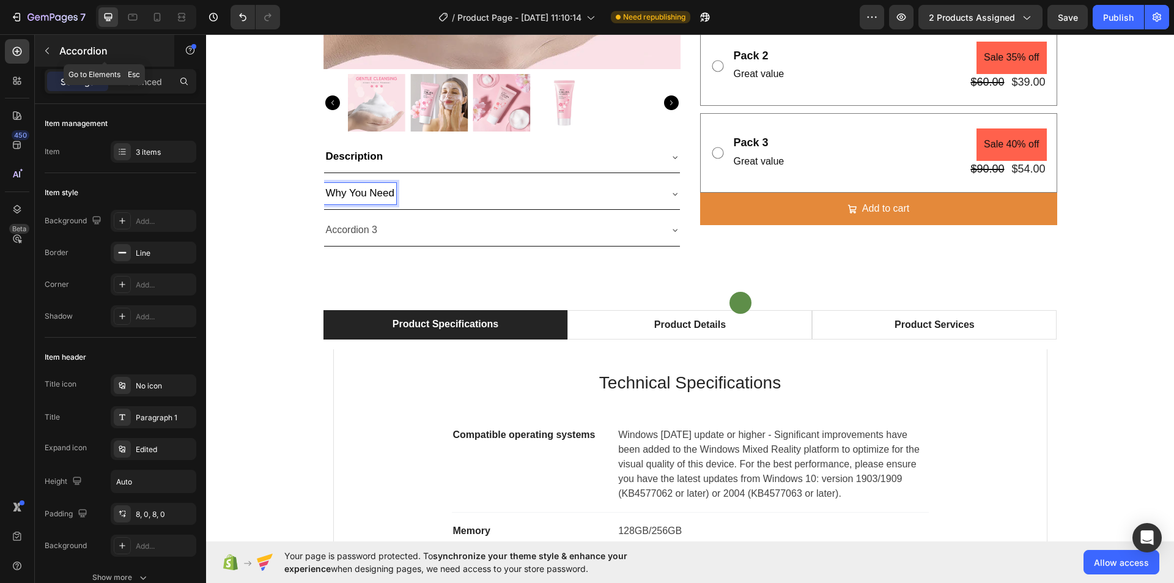
click at [49, 53] on icon "button" at bounding box center [47, 51] width 10 height 10
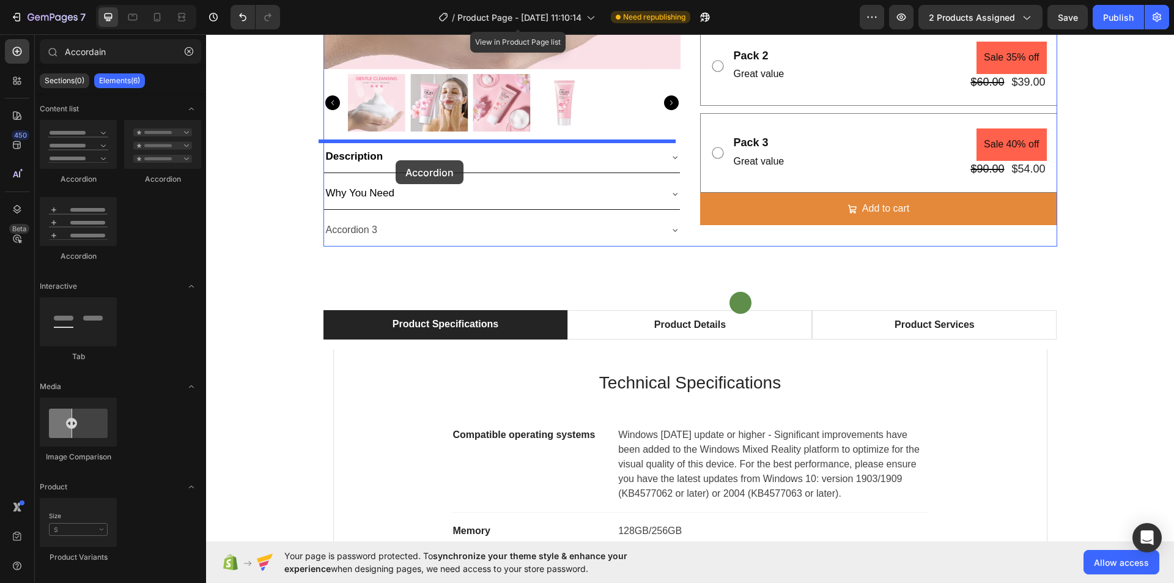
drag, startPoint x: 267, startPoint y: 251, endPoint x: 396, endPoint y: 160, distance: 157.9
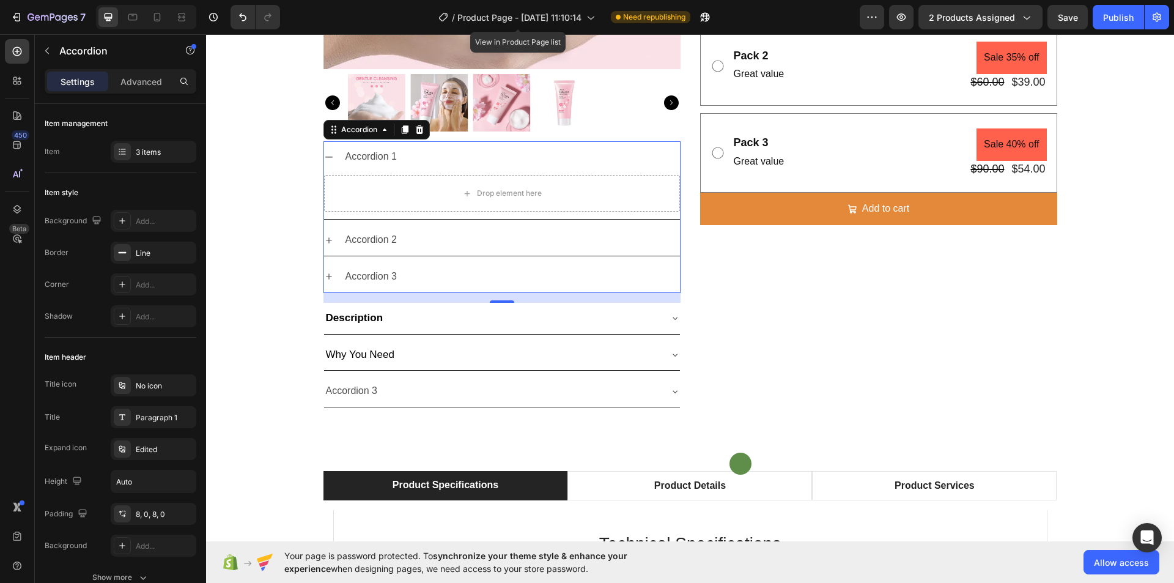
click at [405, 158] on div "Accordion 1" at bounding box center [512, 156] width 336 height 21
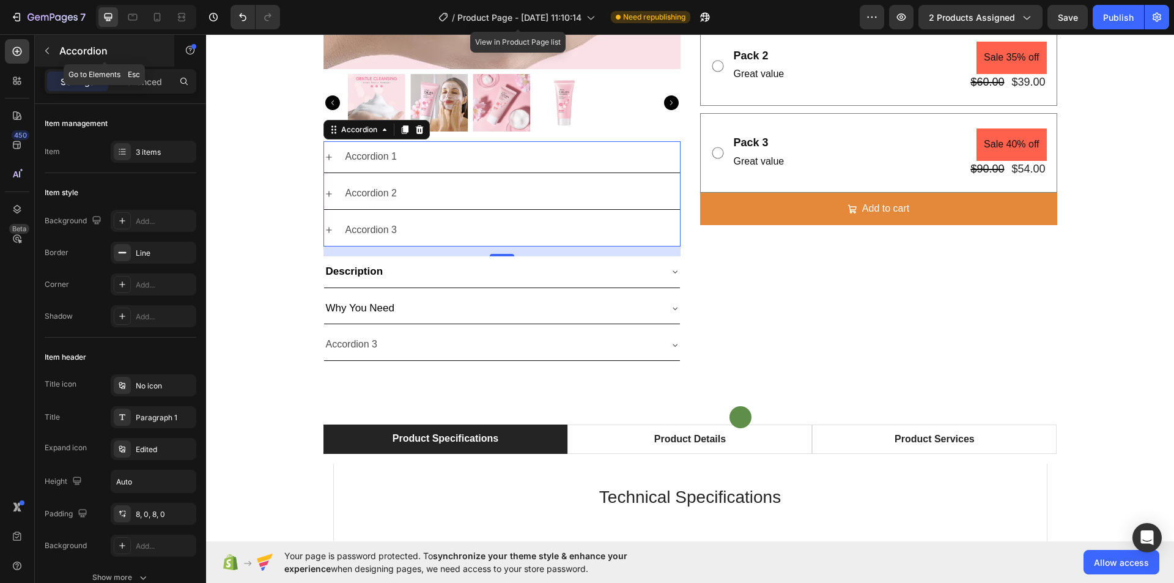
click at [47, 48] on icon "button" at bounding box center [47, 51] width 10 height 10
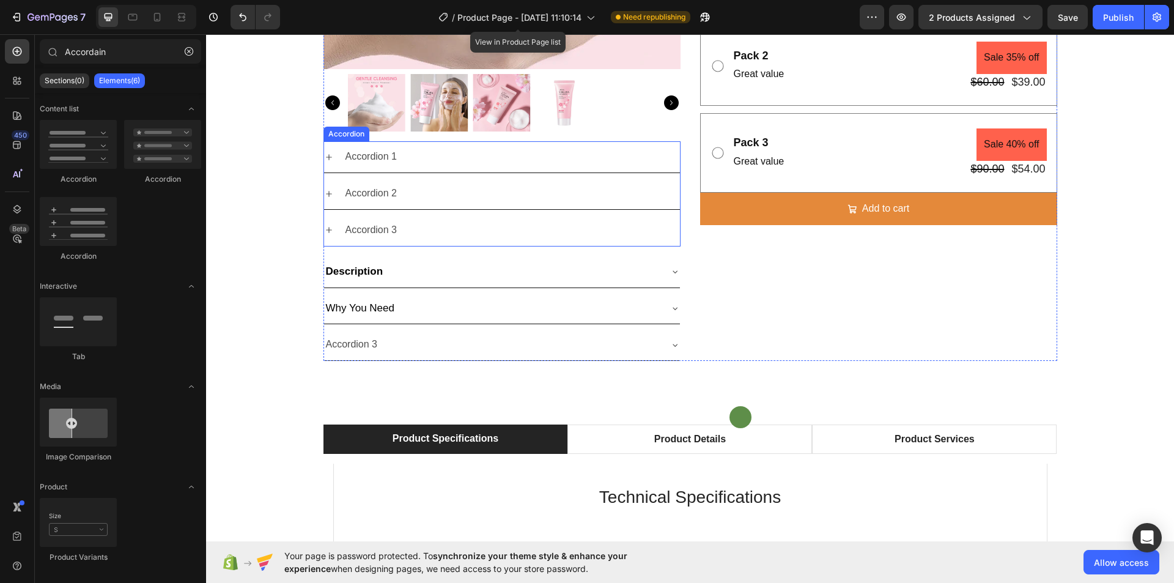
click at [380, 159] on div "Accordion 1" at bounding box center [372, 156] width 56 height 21
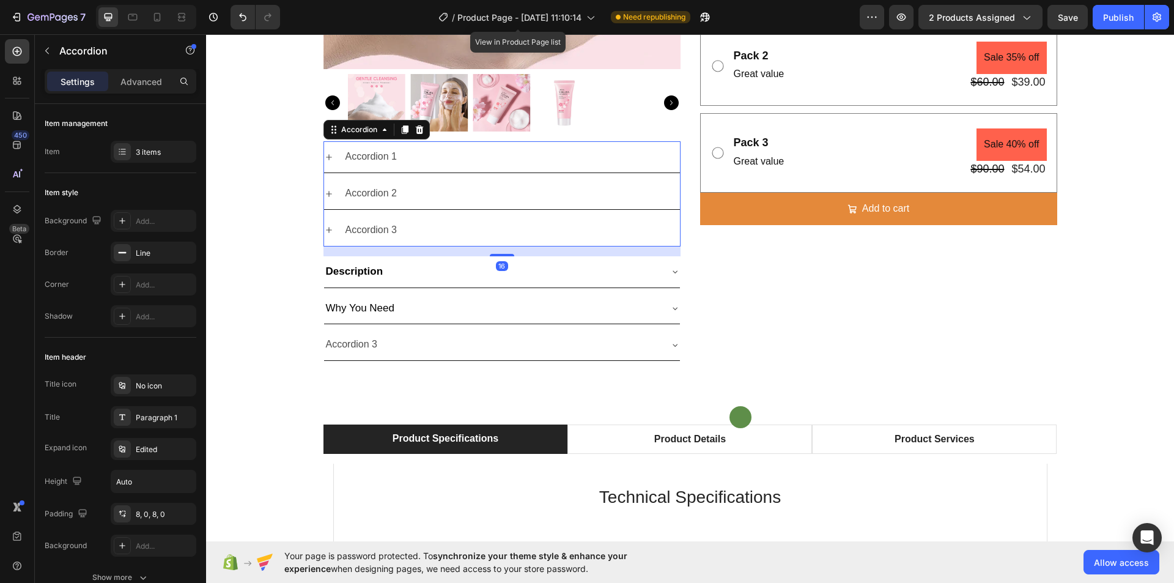
click at [324, 157] on icon at bounding box center [329, 157] width 10 height 10
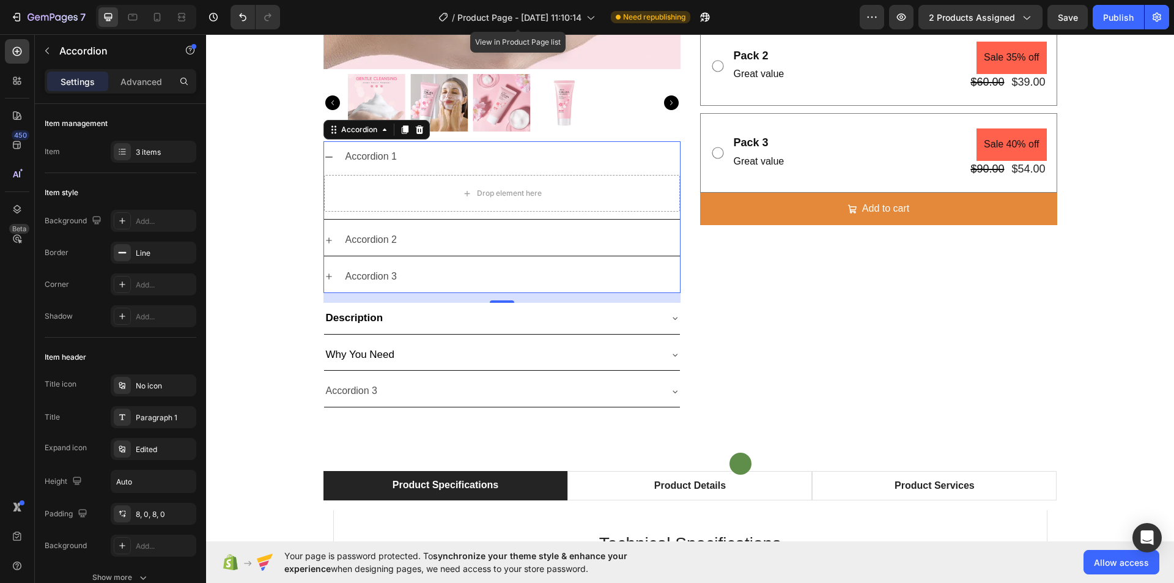
click at [325, 157] on icon at bounding box center [328, 157] width 7 height 1
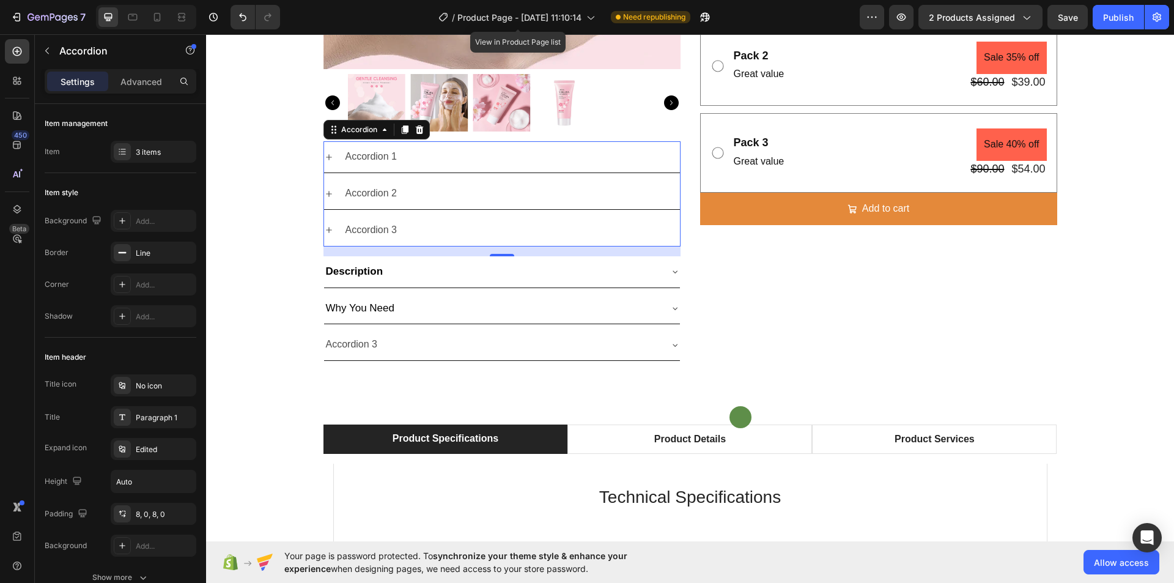
click at [324, 190] on icon at bounding box center [329, 194] width 10 height 10
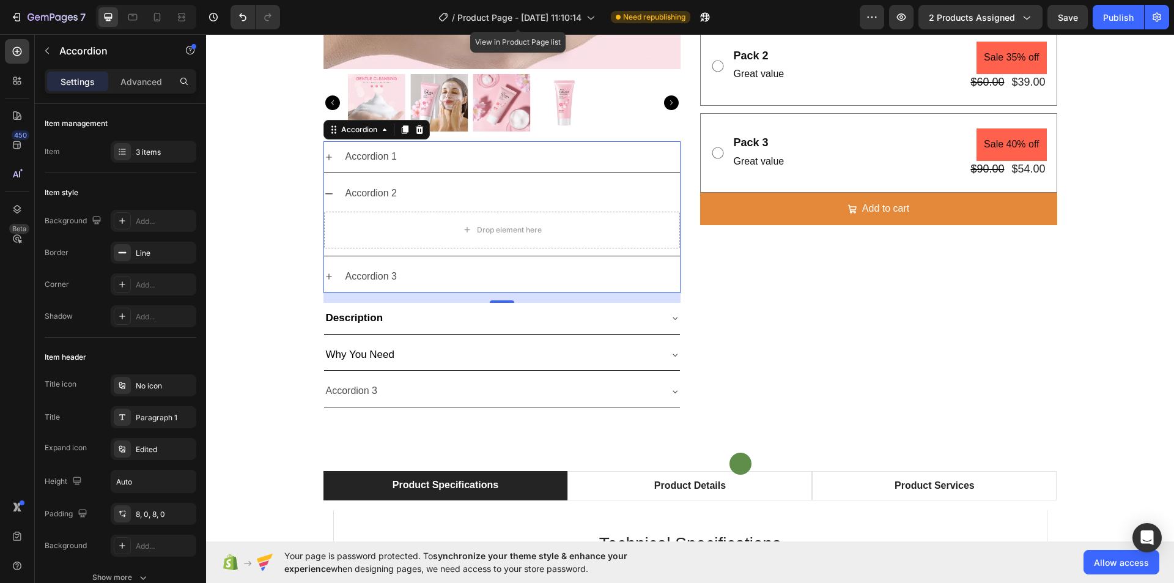
click at [324, 190] on icon at bounding box center [329, 194] width 10 height 10
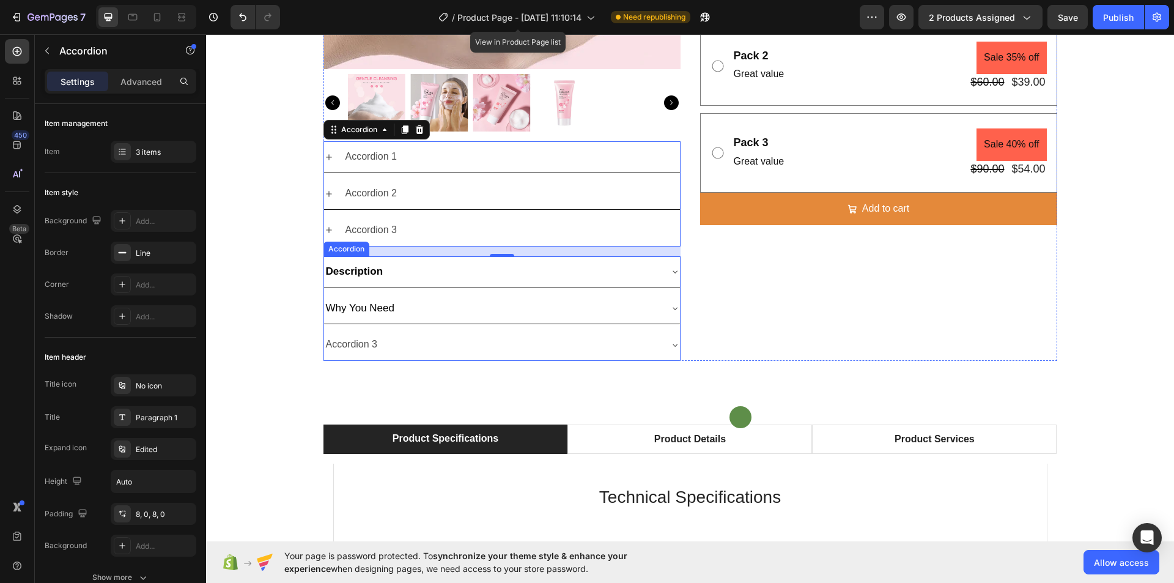
click at [330, 273] on strong "Description" at bounding box center [354, 271] width 57 height 12
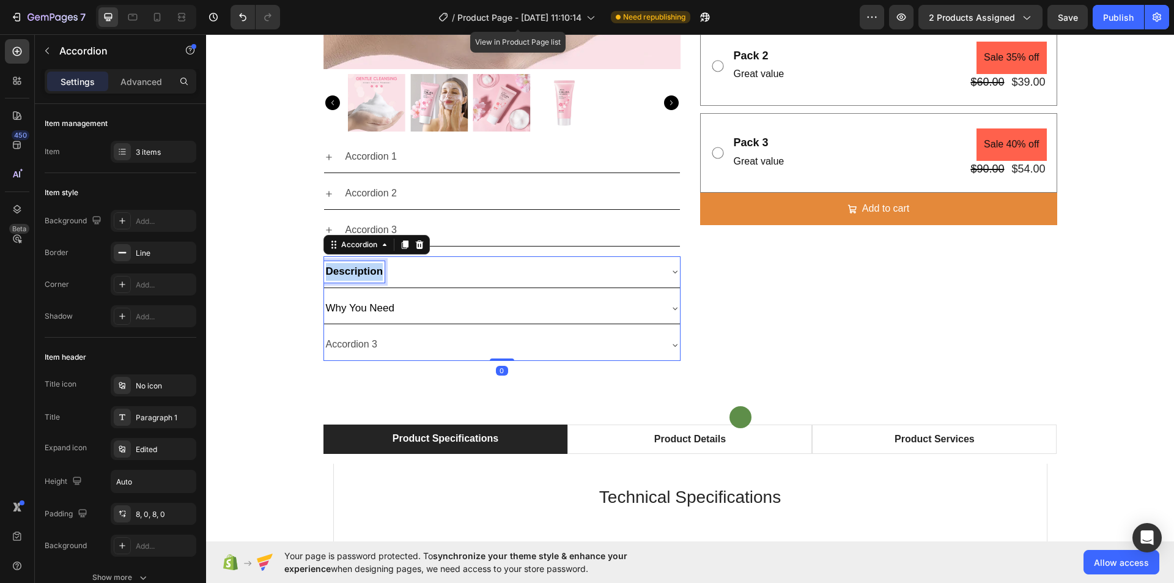
click at [330, 273] on strong "Description" at bounding box center [354, 271] width 57 height 12
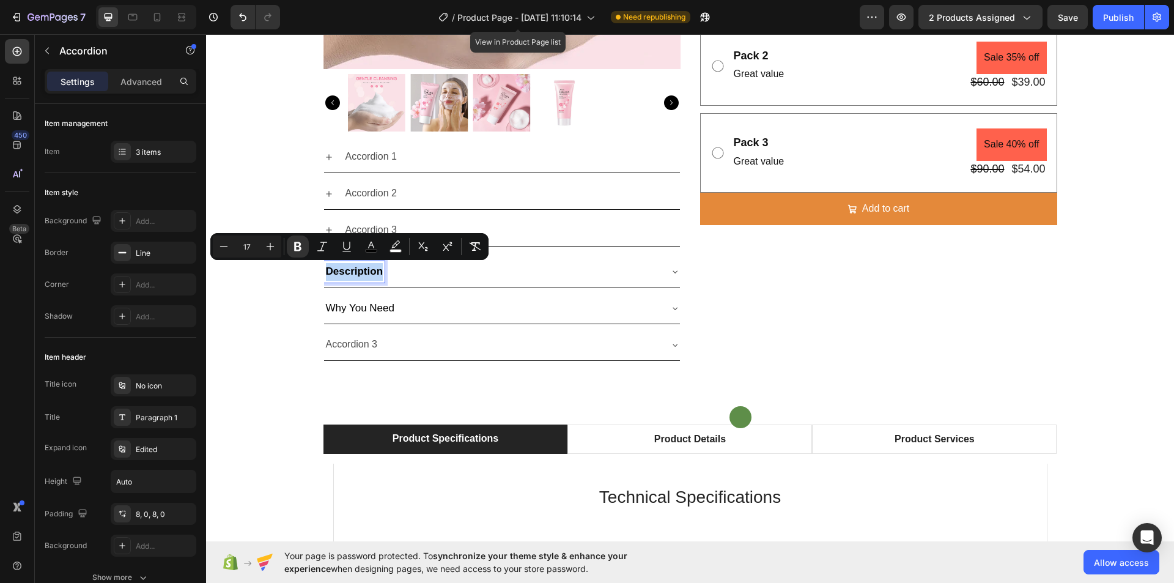
copy strong "Description"
click at [354, 156] on div "Accordion 1" at bounding box center [372, 156] width 56 height 21
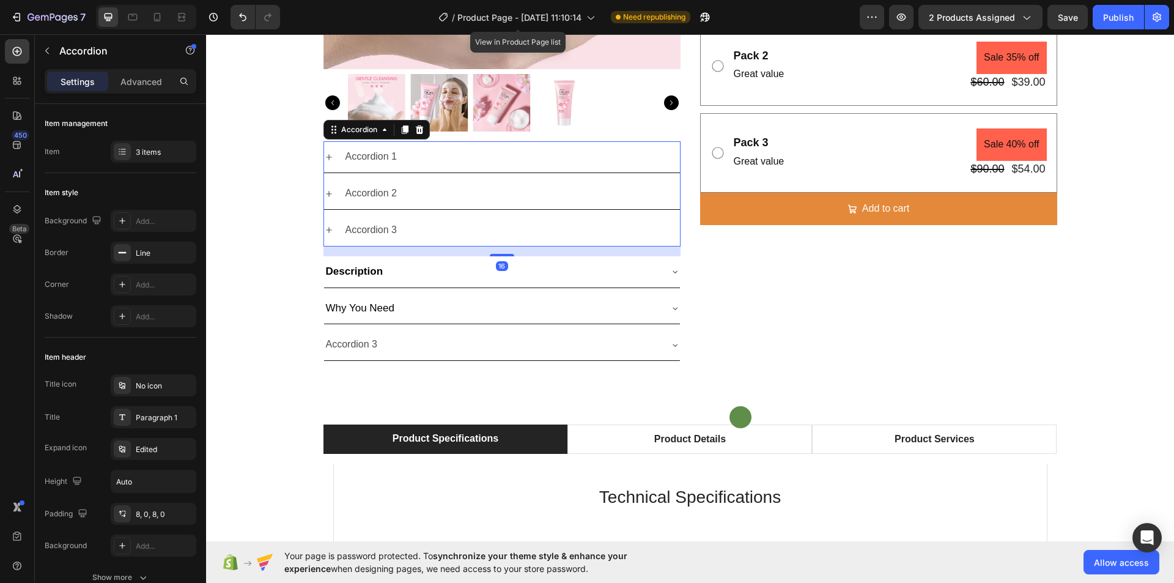
click at [354, 156] on div "Accordion 1" at bounding box center [372, 156] width 56 height 21
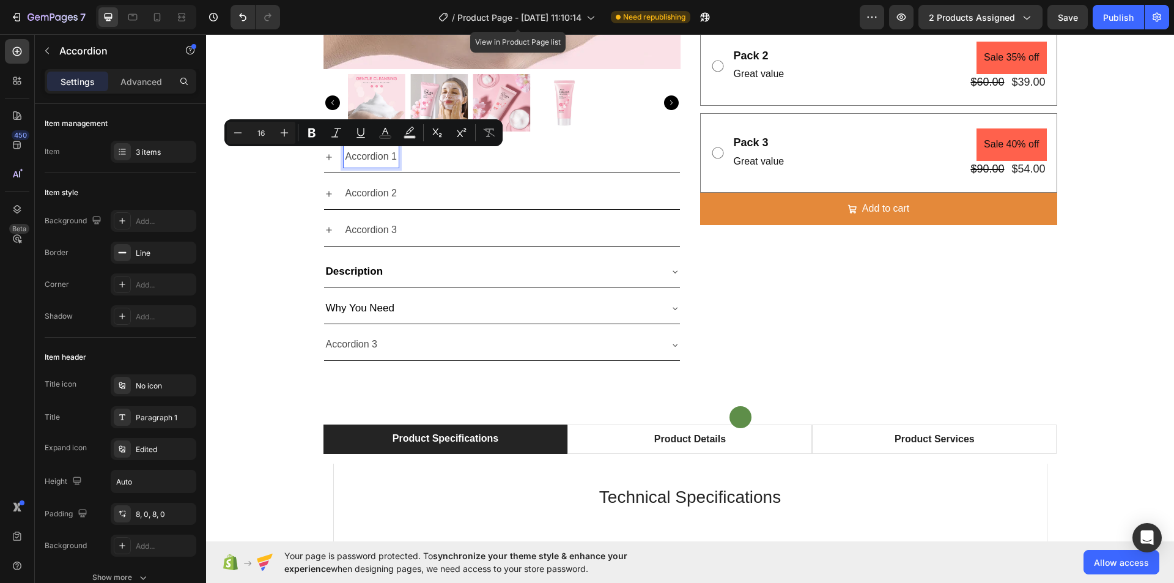
click at [354, 156] on p "Accordion 1" at bounding box center [371, 157] width 52 height 18
drag, startPoint x: 391, startPoint y: 153, endPoint x: 338, endPoint y: 153, distance: 53.2
click at [338, 153] on div "Accordion 1" at bounding box center [502, 156] width 356 height 31
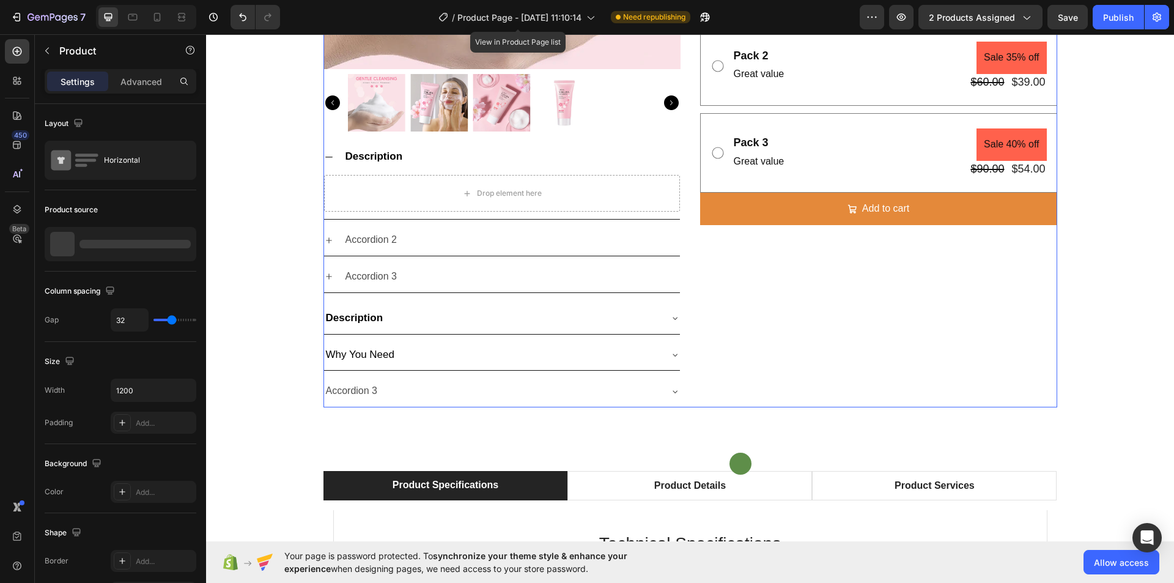
click at [855, 279] on div "Icon Icon Icon Icon Icon Icon List Row Rated 5/5 from 915 Reviews Text Block Ro…" at bounding box center [878, 59] width 357 height 695
